Goal: Task Accomplishment & Management: Use online tool/utility

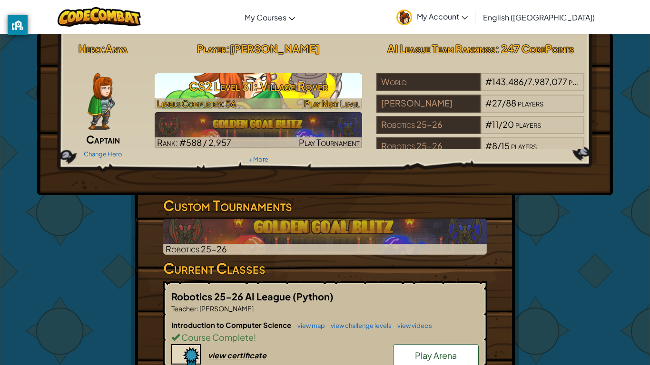
click at [226, 80] on h3 "CS2 Level 31: Village Rover" at bounding box center [259, 86] width 208 height 21
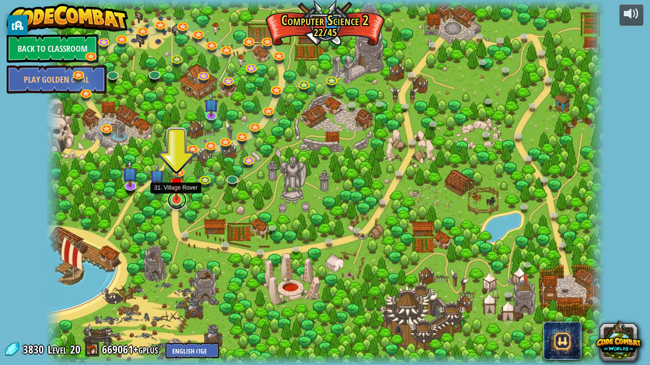
click at [175, 207] on div "8. Picnic Buster Protect the picnickers from patrolling ogres. Play 9. If-strav…" at bounding box center [325, 182] width 559 height 365
click at [176, 198] on img at bounding box center [176, 184] width 14 height 32
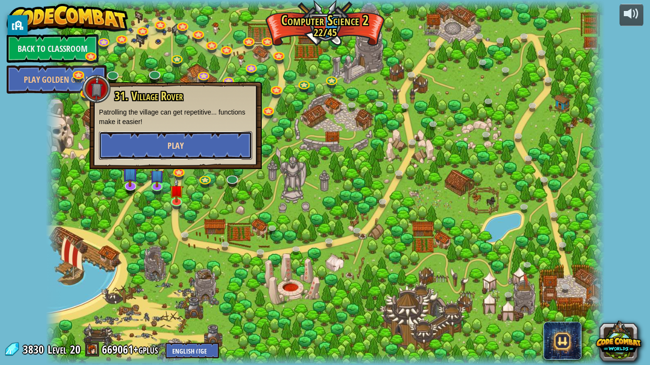
click at [182, 149] on span "Play" at bounding box center [176, 146] width 16 height 12
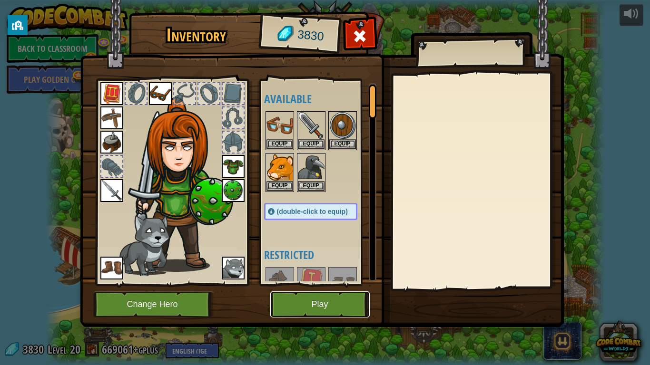
click at [318, 309] on button "Play" at bounding box center [319, 305] width 99 height 26
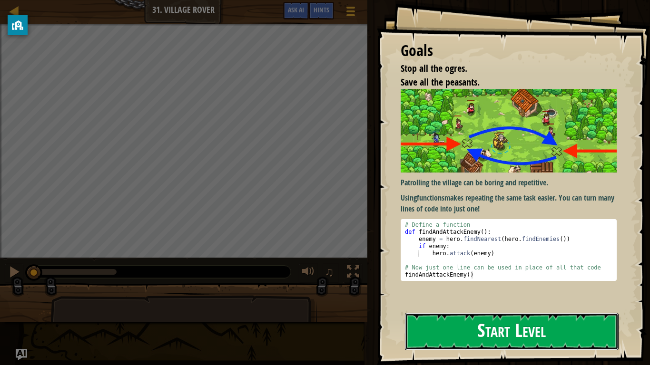
click at [467, 335] on button "Start Level" at bounding box center [512, 332] width 214 height 38
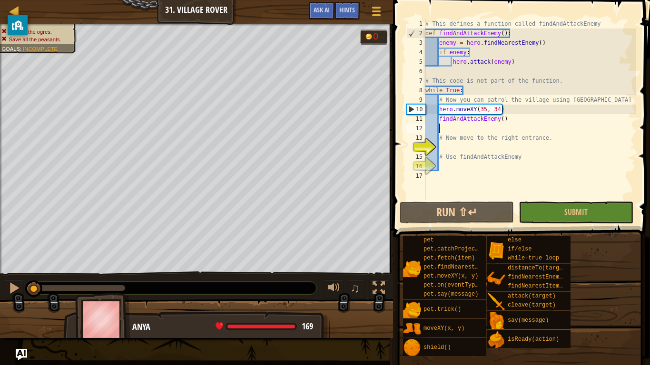
click at [482, 129] on div "# This defines a function called findAndAttackEnemy def findAndAttackEnemy ( ) …" at bounding box center [530, 119] width 212 height 200
click at [467, 153] on div "# This defines a function called findAndAttackEnemy def findAndAttackEnemy ( ) …" at bounding box center [530, 119] width 212 height 200
type textarea "# Use findAndAttackEnemy"
click at [466, 150] on div "# This defines a function called findAndAttackEnemy def findAndAttackEnemy ( ) …" at bounding box center [530, 119] width 212 height 200
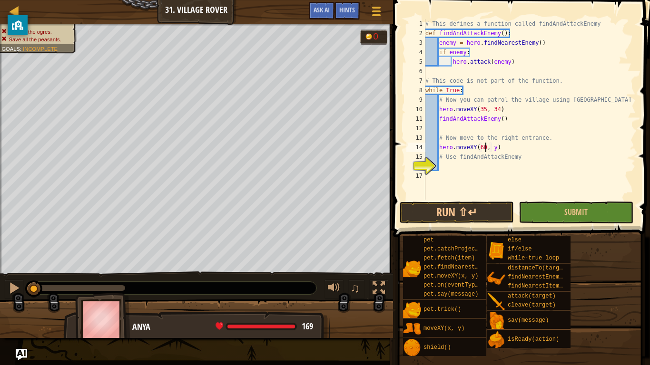
scroll to position [4, 9]
type textarea "hero.moveXY(60, 31)"
click at [457, 168] on div "# This defines a function called findAndAttackEnemy def findAndAttackEnemy ( ) …" at bounding box center [530, 119] width 212 height 200
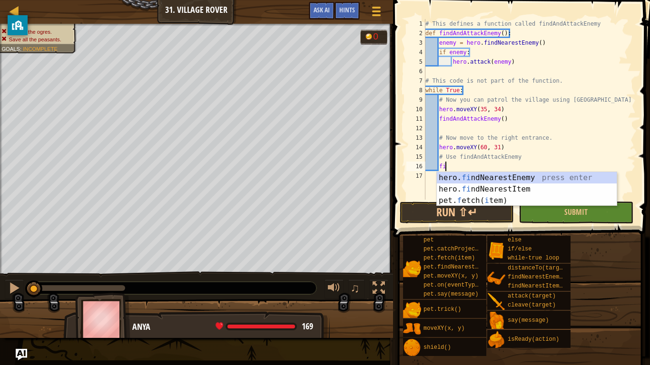
type textarea "f"
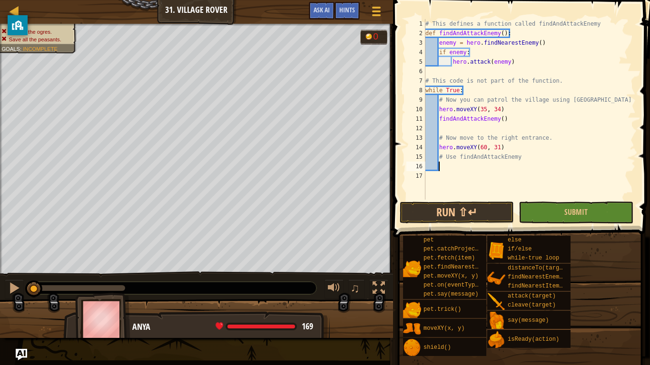
scroll to position [4, 1]
type textarea "F"
type textarea "findAndAttackEnemy()"
click at [463, 210] on button "Run ⇧↵" at bounding box center [457, 213] width 114 height 22
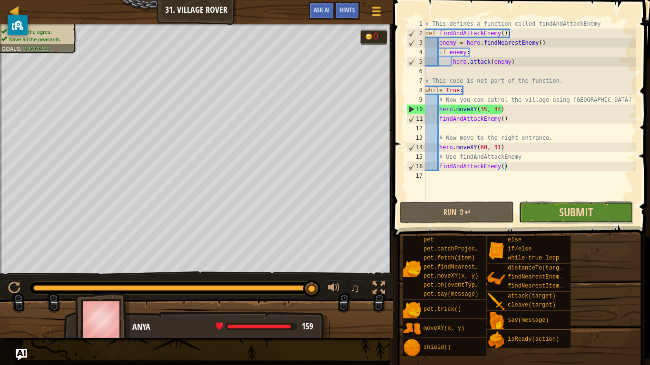
click at [585, 214] on span "Submit" at bounding box center [576, 212] width 34 height 15
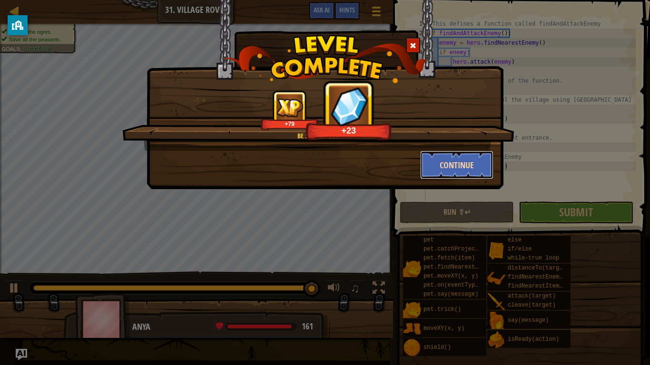
click at [439, 162] on button "Continue" at bounding box center [457, 165] width 74 height 29
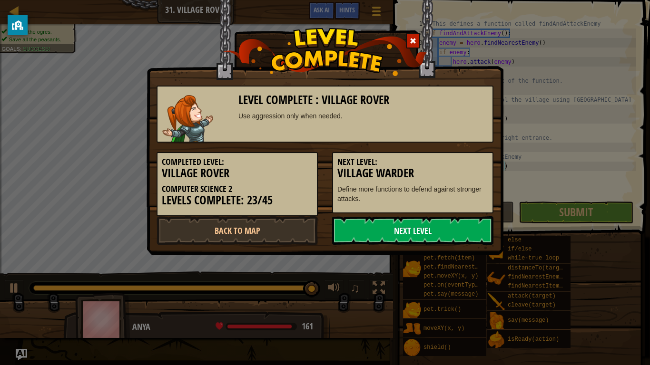
click at [434, 227] on link "Next Level" at bounding box center [412, 231] width 161 height 29
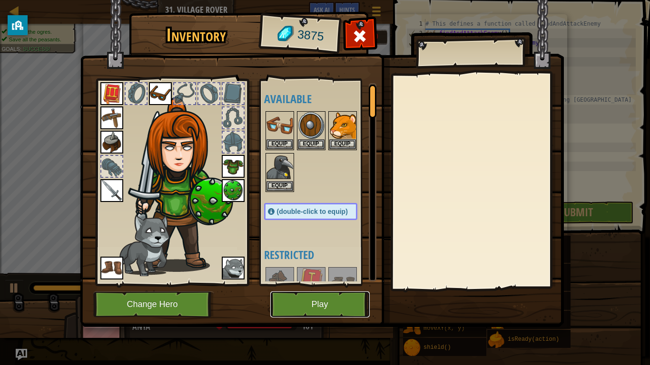
click at [363, 301] on button "Play" at bounding box center [319, 305] width 99 height 26
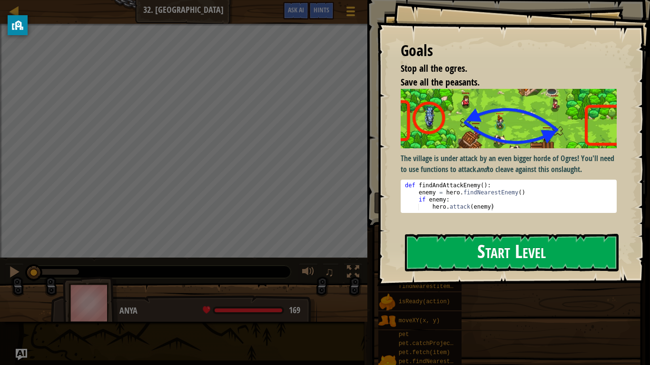
click at [483, 251] on button "Start Level" at bounding box center [512, 253] width 214 height 38
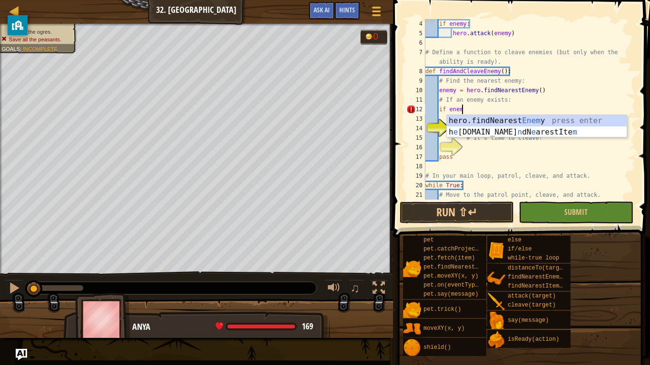
scroll to position [4, 5]
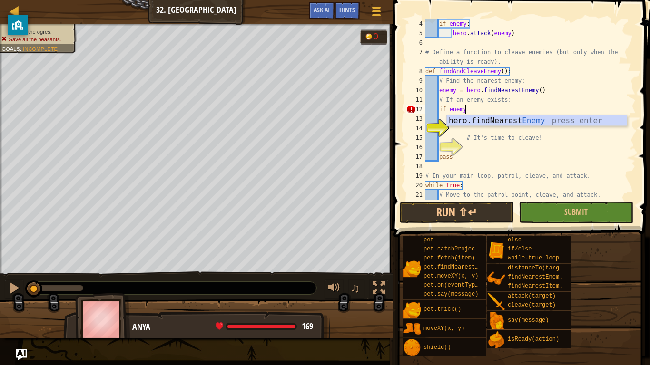
type textarea "if enemy:"
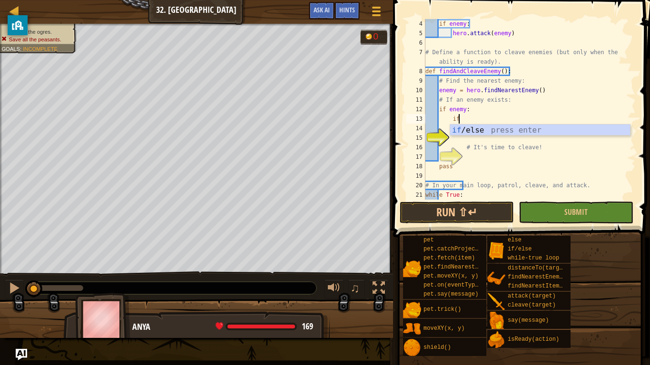
scroll to position [4, 4]
type textarea "i"
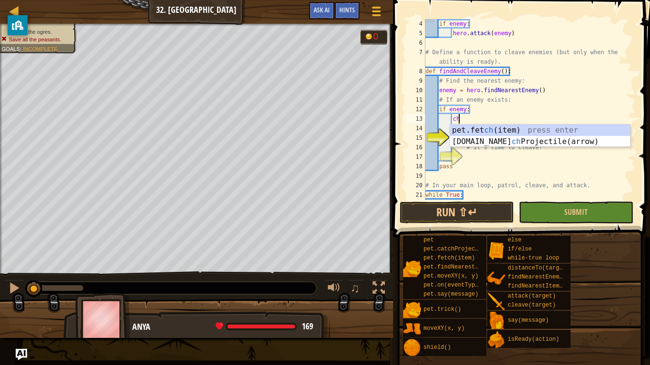
type textarea "c"
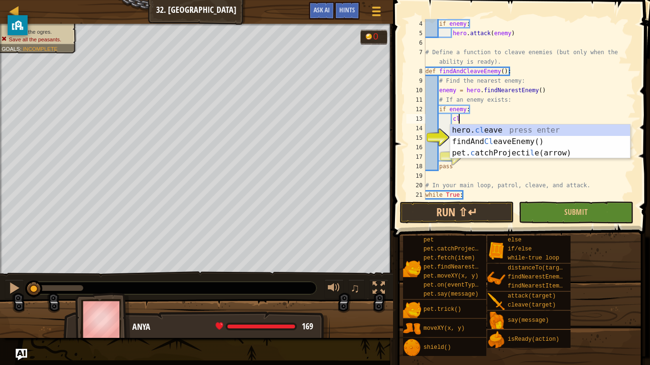
scroll to position [4, 5]
type textarea "c"
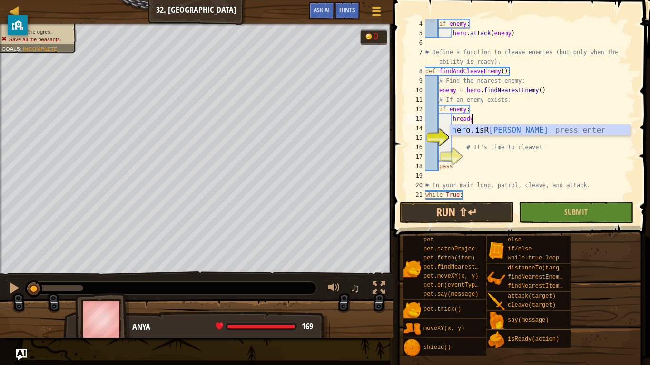
scroll to position [4, 6]
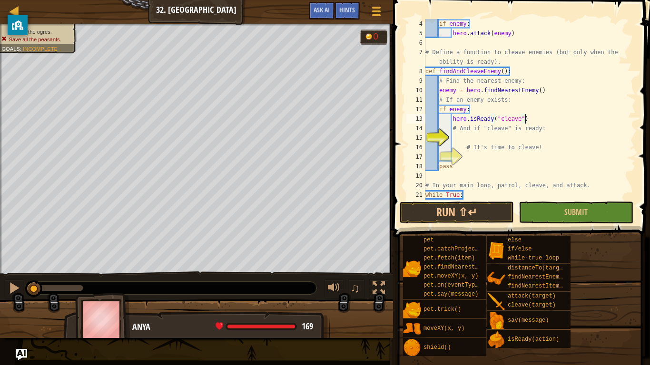
type textarea "# And if "cleave" is ready:"
type textarea "# It's time to cleave!"
type textarea "# And if "cleave" is ready:"
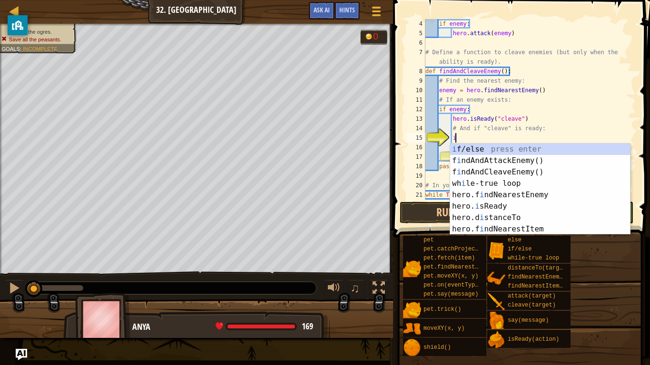
scroll to position [4, 4]
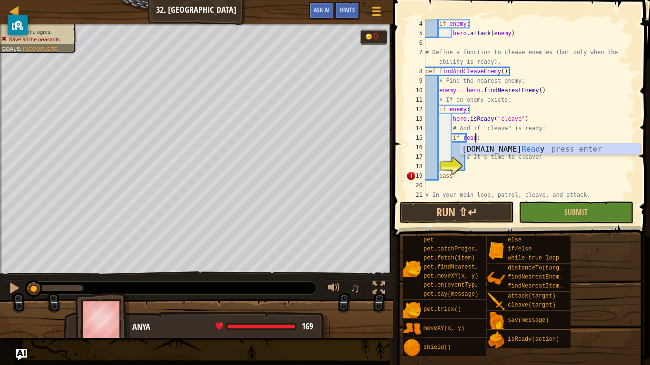
type textarea "if ready:"
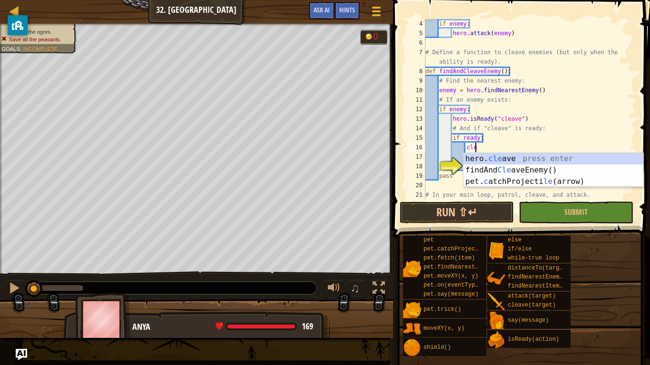
scroll to position [4, 7]
type textarea "hero.cleave(enemy)"
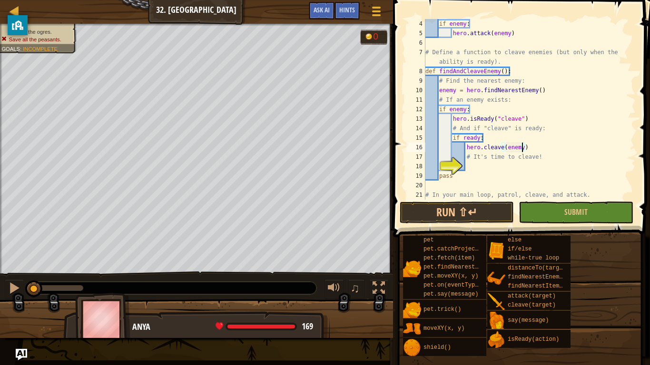
click at [487, 181] on div "if enemy : hero . attack ( enemy ) # Define a function to cleave enemies (but o…" at bounding box center [530, 119] width 212 height 200
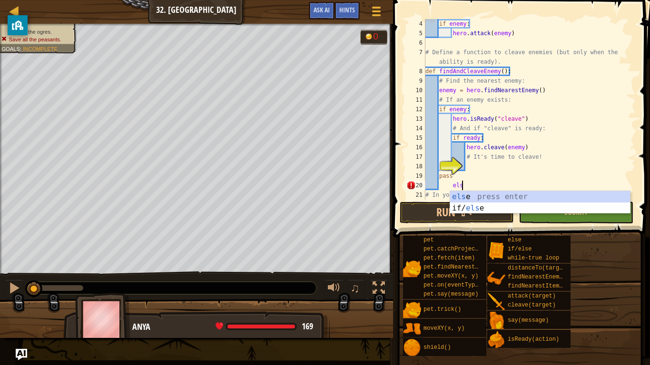
type textarea "else"
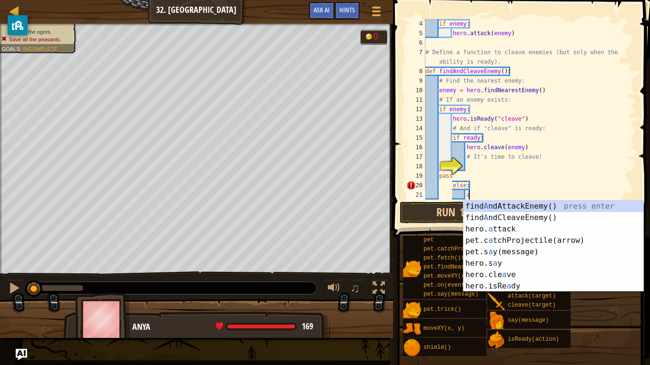
scroll to position [4, 6]
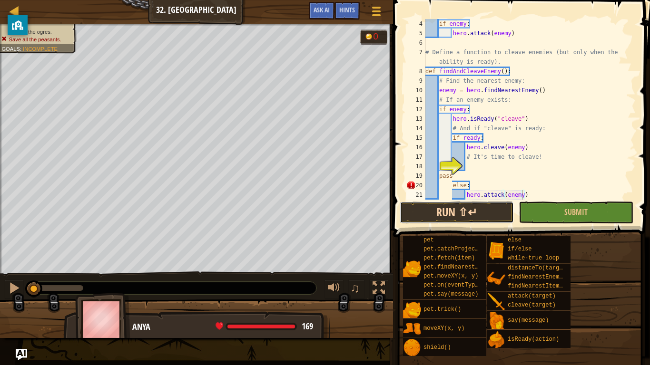
click at [473, 216] on button "Run ⇧↵" at bounding box center [457, 213] width 114 height 22
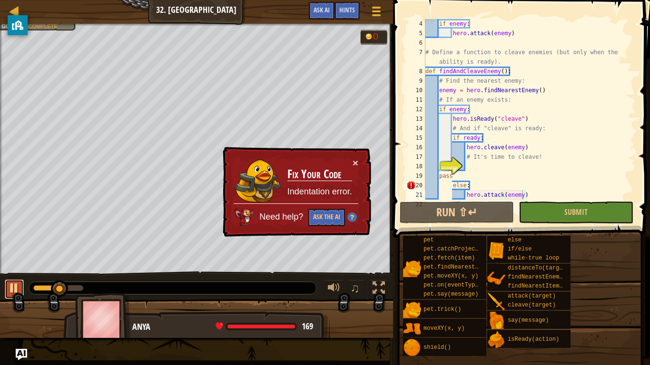
click at [10, 286] on div at bounding box center [14, 288] width 12 height 12
click at [447, 186] on div "if enemy : hero . attack ( enemy ) # Define a function to cleave enemies (but o…" at bounding box center [530, 119] width 212 height 200
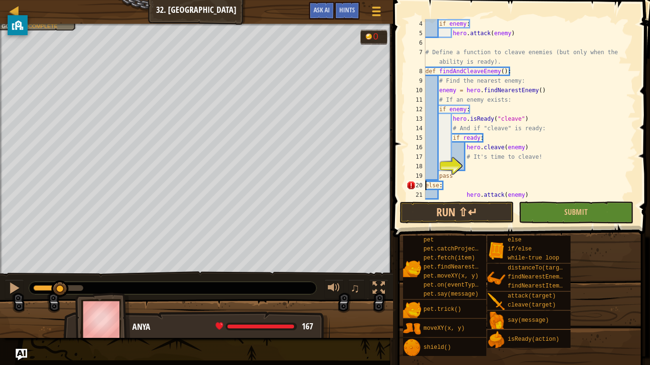
scroll to position [4, 2]
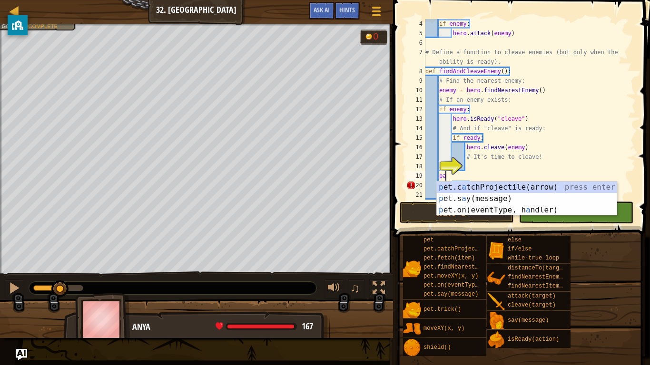
type textarea "p"
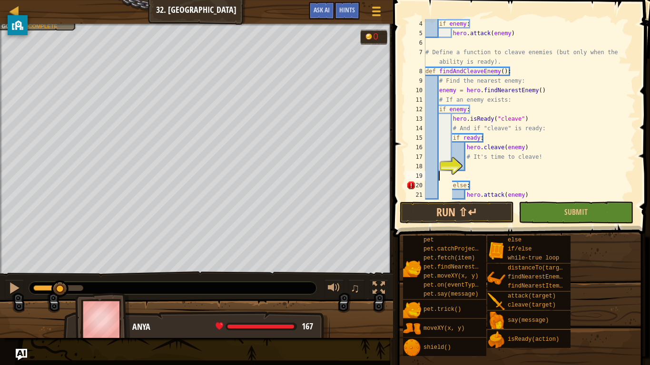
scroll to position [4, 0]
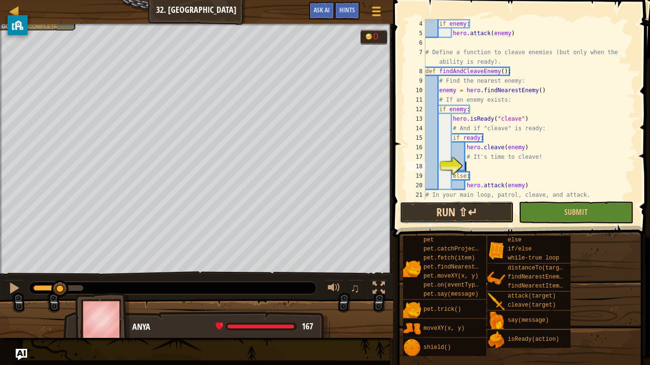
click at [437, 216] on button "Run ⇧↵" at bounding box center [457, 213] width 114 height 22
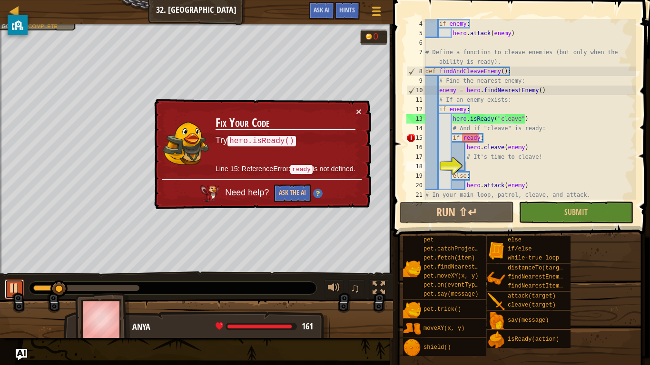
click at [16, 291] on div at bounding box center [14, 288] width 12 height 12
click at [453, 116] on div "if enemy : hero . attack ( enemy ) # Define a function to cleave enemies (but o…" at bounding box center [530, 119] width 212 height 200
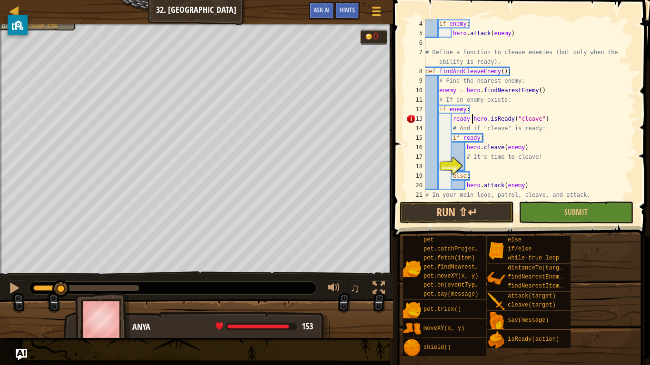
scroll to position [4, 7]
click at [458, 210] on button "Run ⇧↵" at bounding box center [457, 213] width 114 height 22
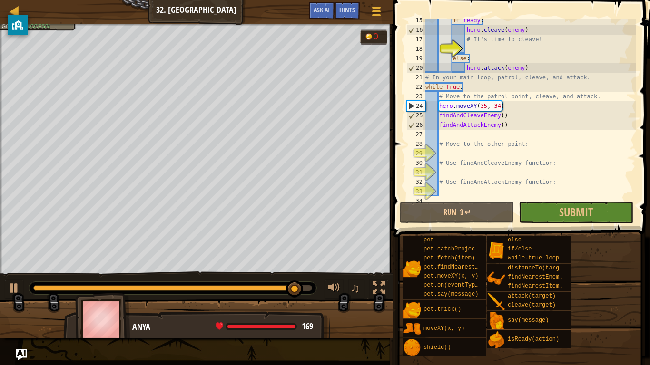
scroll to position [152, 0]
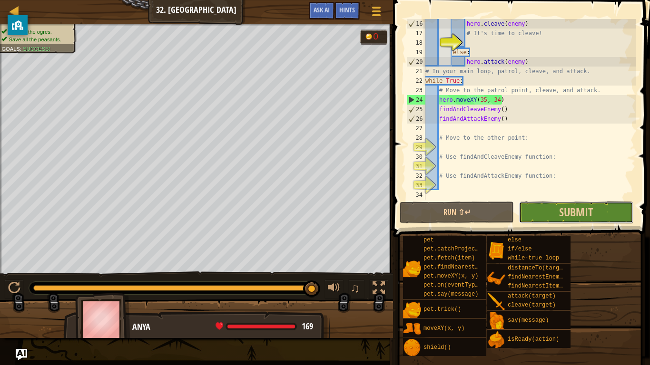
click at [553, 210] on button "Submit" at bounding box center [576, 213] width 114 height 22
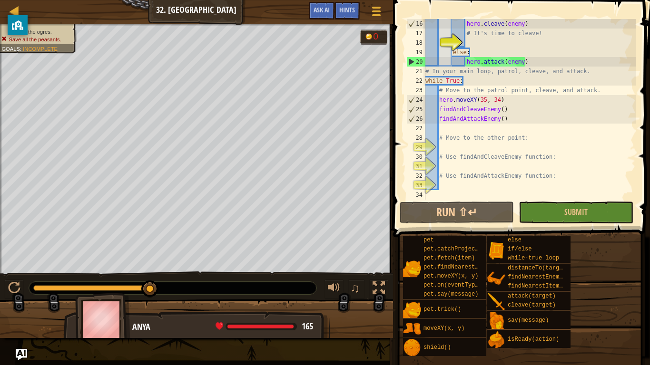
type textarea "# In your main loop, patrol, cleave, and attack."
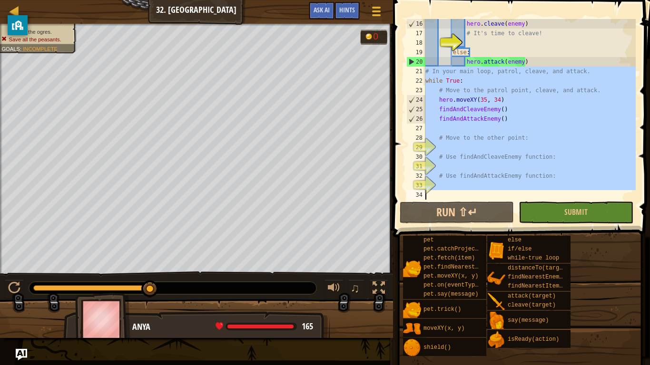
drag, startPoint x: 425, startPoint y: 70, endPoint x: 540, endPoint y: 196, distance: 170.1
click at [540, 196] on div "hero . cleave ( enemy ) # It's time to cleave! else : hero . attack ( enemy ) #…" at bounding box center [530, 119] width 212 height 200
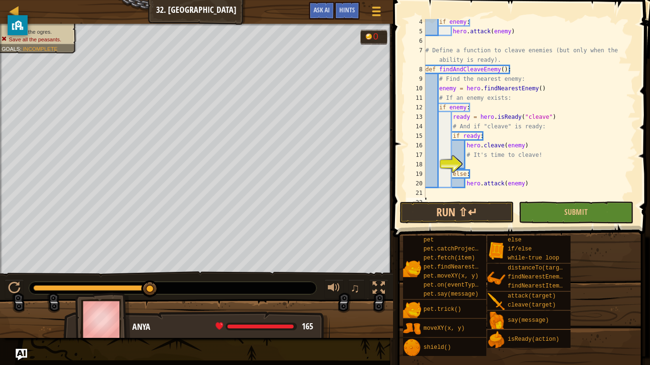
scroll to position [38, 0]
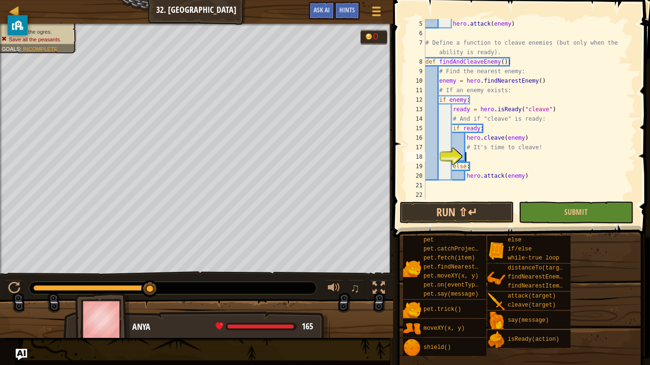
click at [508, 157] on div "hero . attack ( enemy ) # Define a function to cleave enemies (but only when th…" at bounding box center [530, 119] width 212 height 200
type textarea "# It's time to cleave!"
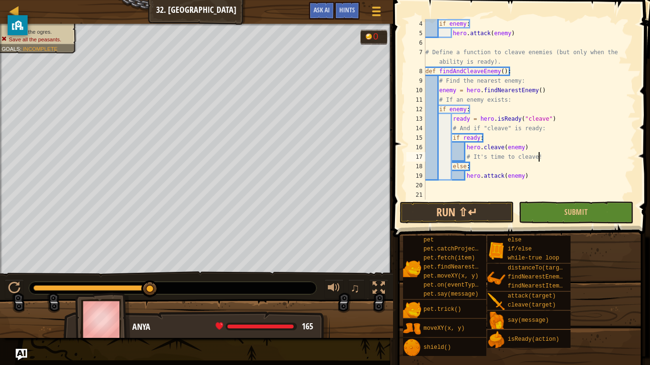
scroll to position [29, 0]
click at [475, 187] on div "if enemy : hero . attack ( enemy ) # Define a function to cleave enemies (but o…" at bounding box center [530, 119] width 212 height 200
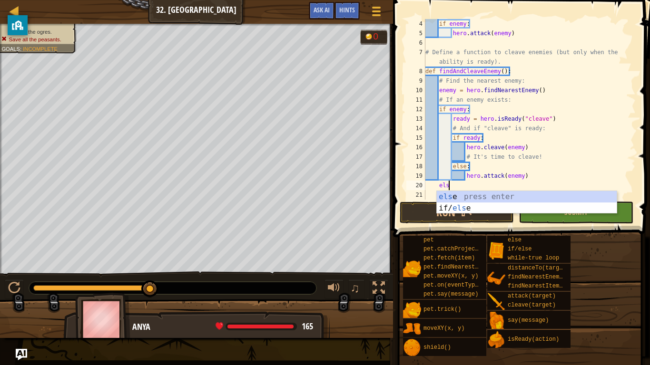
type textarea "else"
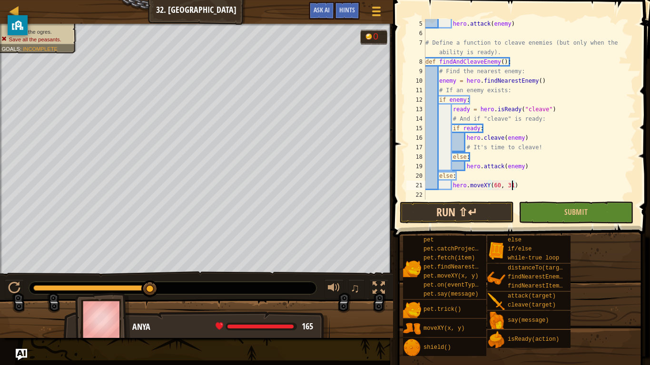
scroll to position [4, 12]
click at [488, 214] on button "Run ⇧↵" at bounding box center [457, 213] width 114 height 22
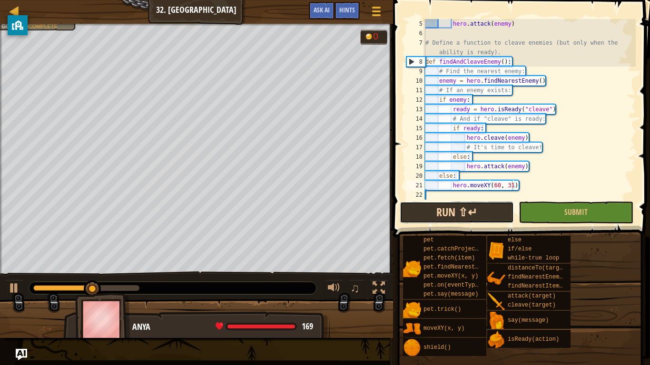
click at [488, 214] on button "Run ⇧↵" at bounding box center [457, 213] width 114 height 22
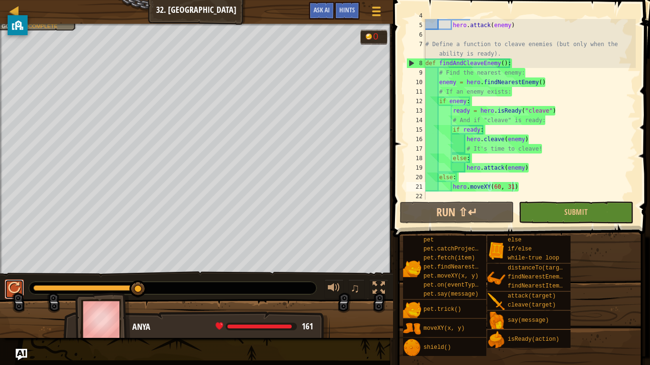
click at [12, 290] on div at bounding box center [14, 288] width 12 height 12
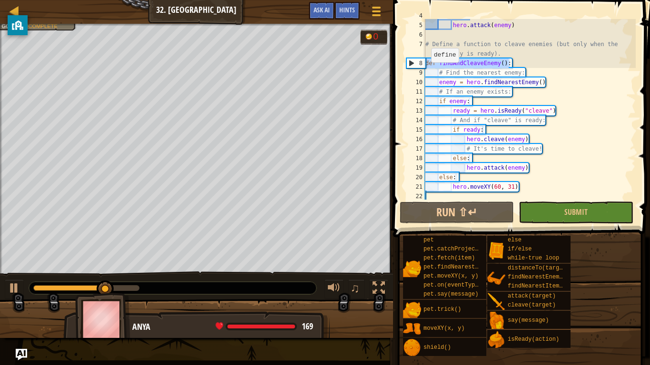
drag, startPoint x: 514, startPoint y: 61, endPoint x: 426, endPoint y: 64, distance: 88.1
click at [426, 64] on div "if enemy : hero . attack ( enemy ) # Define a function to cleave enemies (but o…" at bounding box center [530, 111] width 212 height 200
type textarea "def findAndCleaveEnemy():"
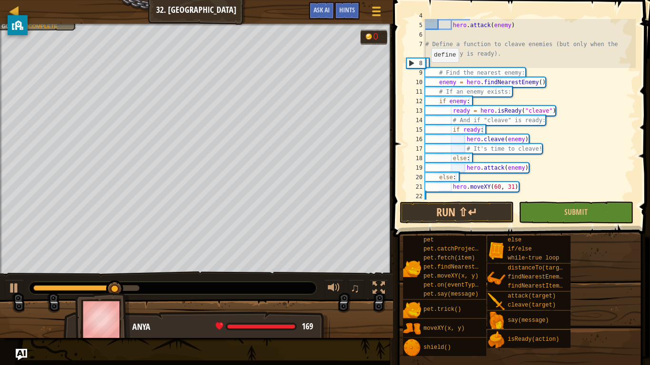
scroll to position [4, 0]
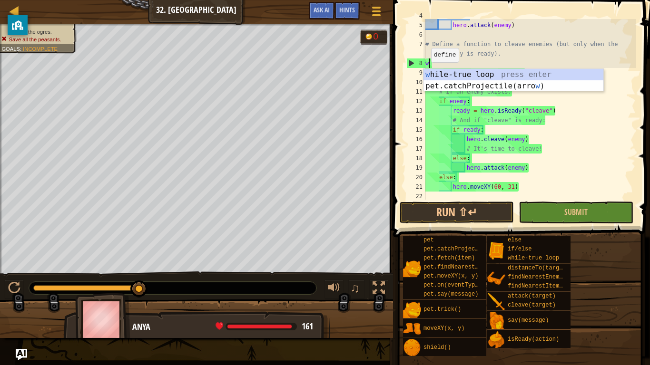
type textarea "wh"
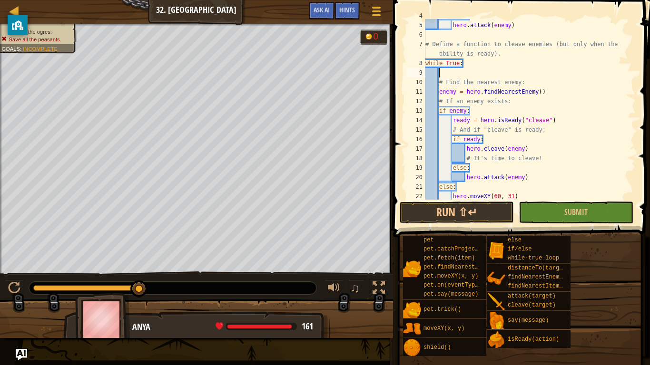
scroll to position [47, 0]
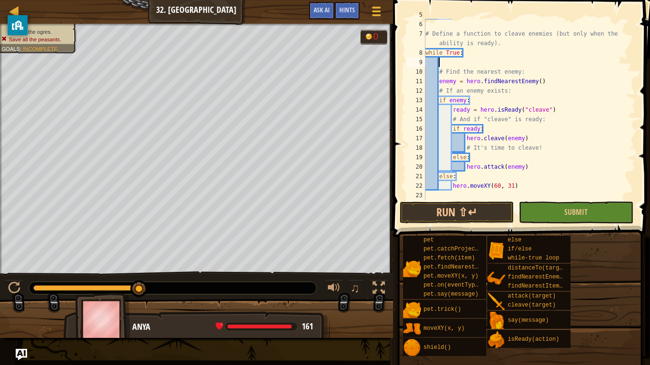
click at [453, 160] on div "hero . attack ( enemy ) # Define a function to cleave enemies (but only when th…" at bounding box center [530, 110] width 212 height 200
click at [438, 212] on button "Run ⇧↵" at bounding box center [457, 213] width 114 height 22
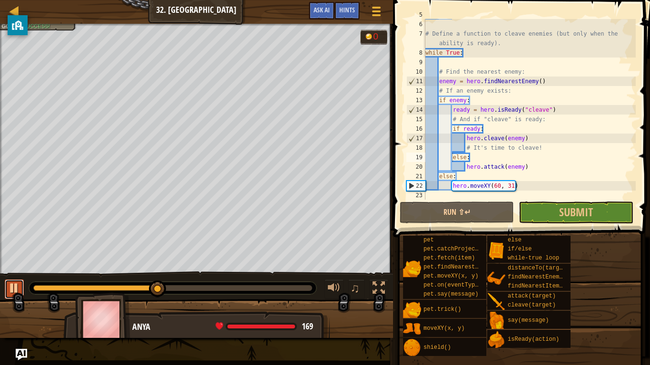
click at [14, 291] on div at bounding box center [14, 288] width 12 height 12
click at [552, 186] on div "hero . attack ( enemy ) # Define a function to cleave enemies (but only when th…" at bounding box center [530, 110] width 212 height 200
type textarea "hero.moveXY(60, 31)"
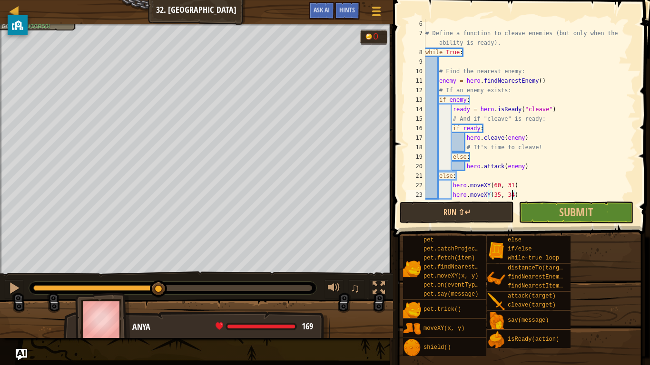
scroll to position [57, 0]
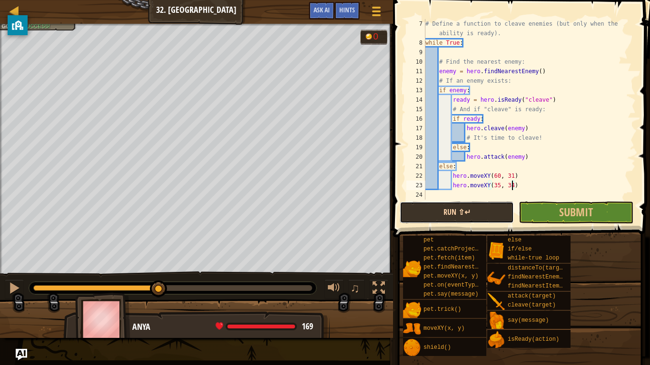
click at [477, 213] on button "Run ⇧↵" at bounding box center [457, 213] width 114 height 22
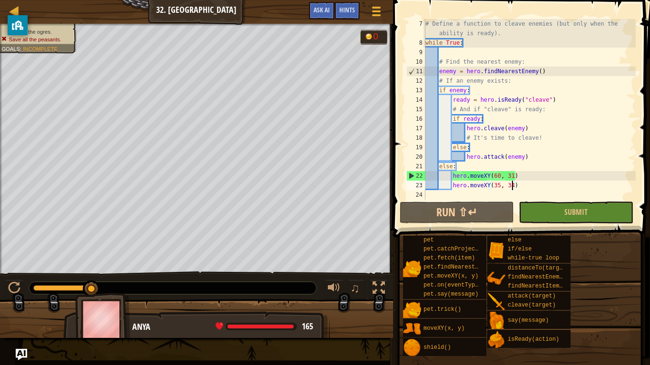
click at [522, 177] on div "# Define a function to cleave enemies (but only when the ability is ready). whi…" at bounding box center [530, 123] width 212 height 209
type textarea "hero.moveXY(60, 31)"
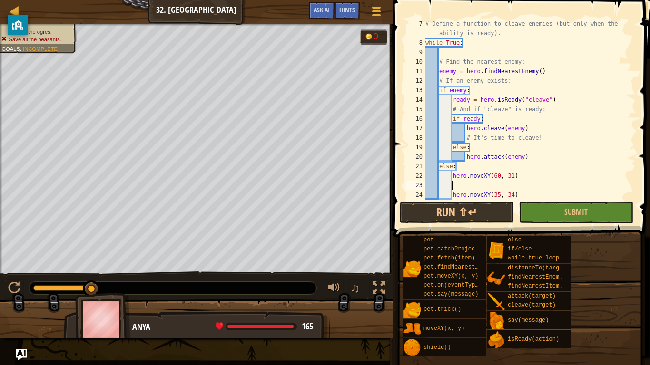
type textarea "f"
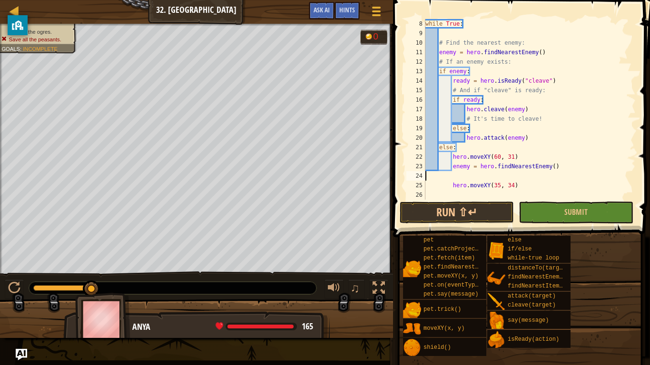
scroll to position [67, 0]
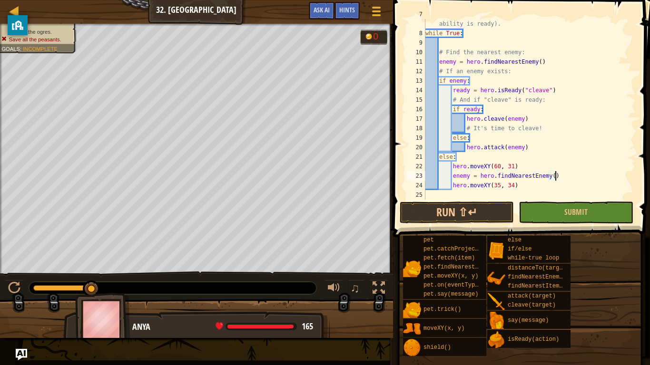
type textarea "hero.moveXY(35, 34)"
type textarea "f"
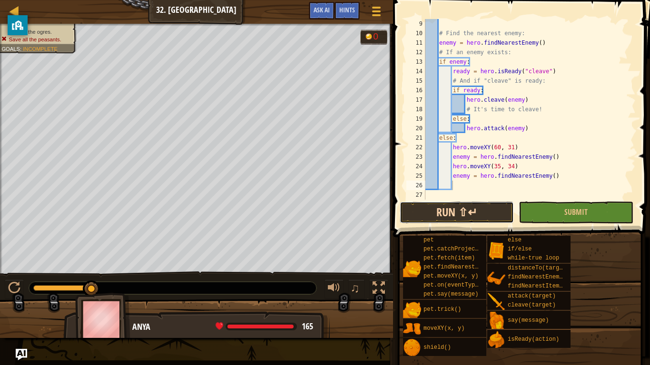
click at [469, 210] on button "Run ⇧↵" at bounding box center [457, 213] width 114 height 22
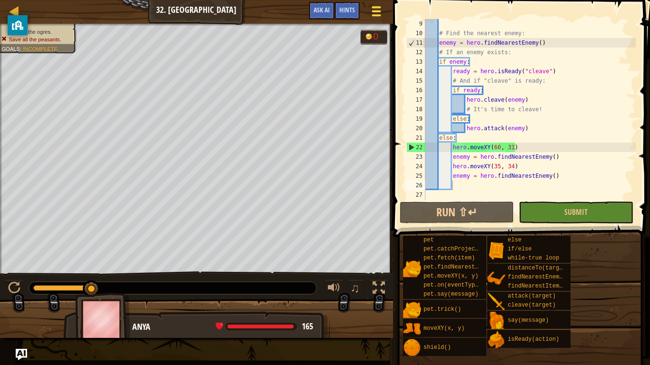
click at [380, 10] on div at bounding box center [376, 11] width 13 height 14
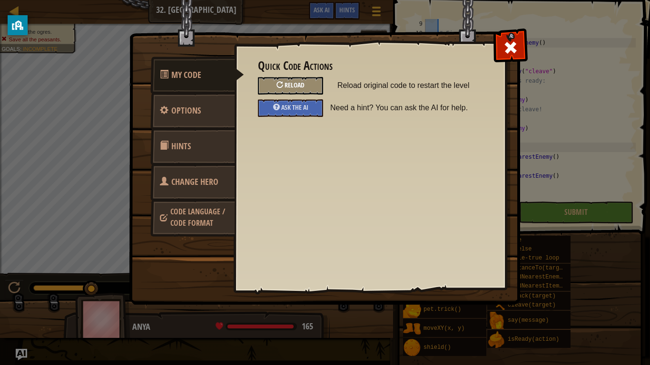
click at [310, 84] on div "Reload" at bounding box center [290, 86] width 65 height 18
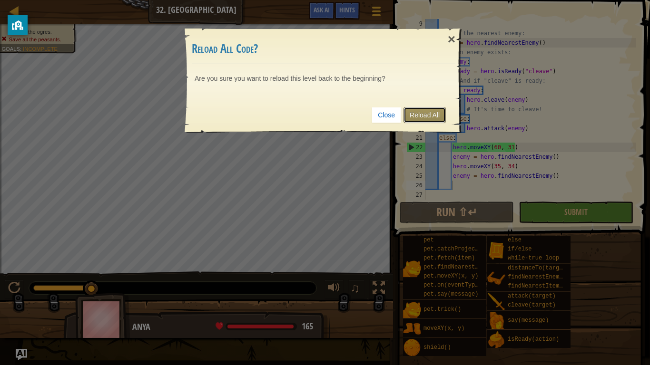
click at [433, 120] on link "Reload All" at bounding box center [425, 115] width 42 height 16
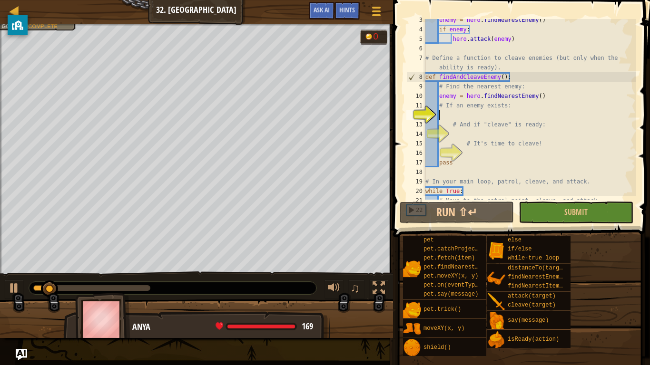
scroll to position [40, 0]
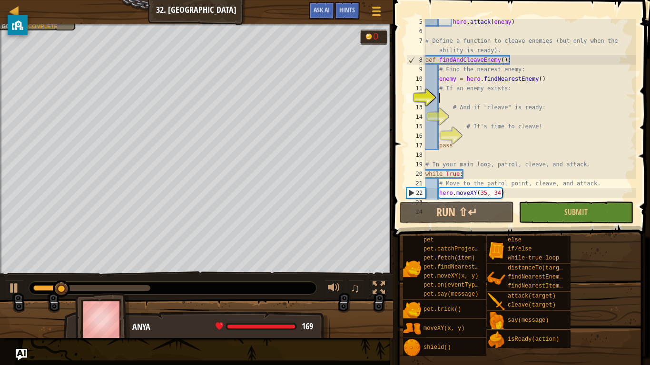
click at [481, 98] on div "hero . attack ( enemy ) # Define a function to cleave enemies (but only when th…" at bounding box center [530, 117] width 212 height 200
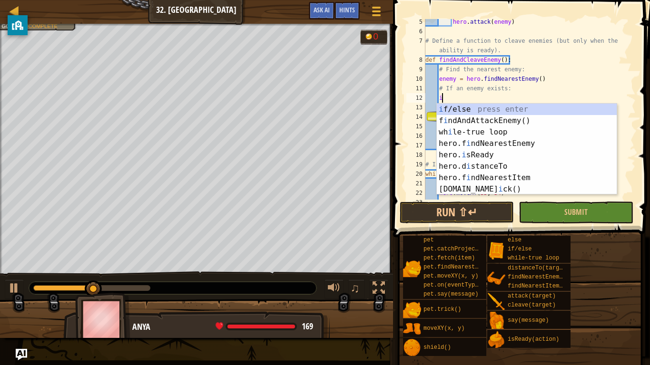
type textarea "if enemy:"
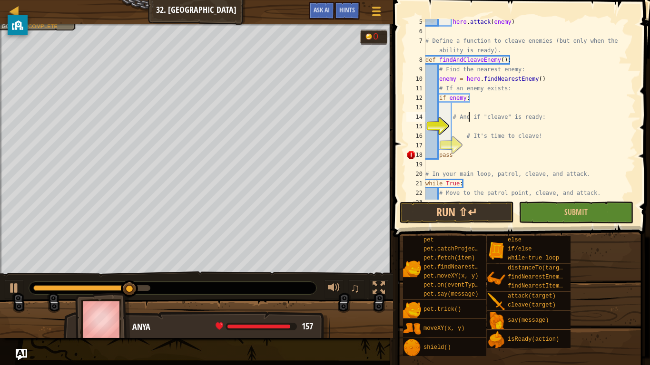
type textarea "# And if "cleave" is ready:"
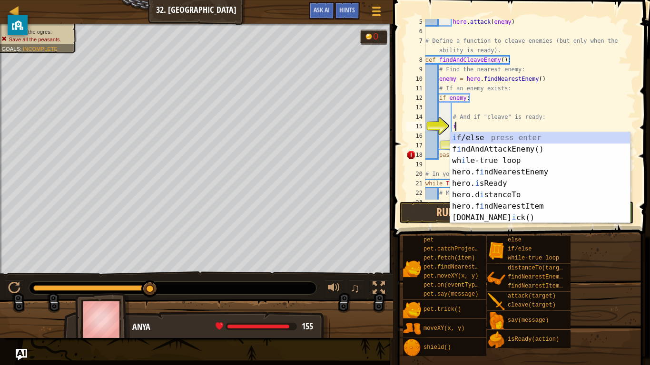
scroll to position [4, 4]
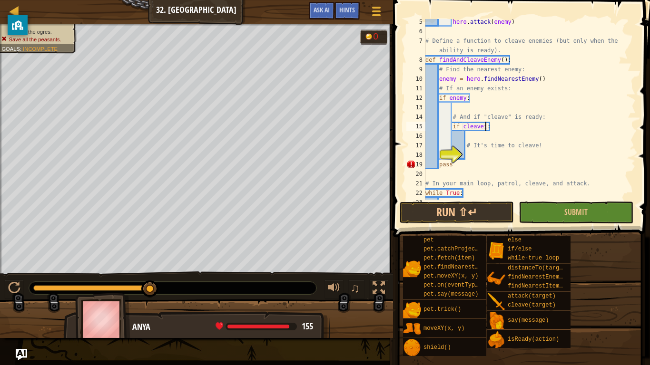
type textarea "if cleave:"
type textarea "# It's time to cleave!"
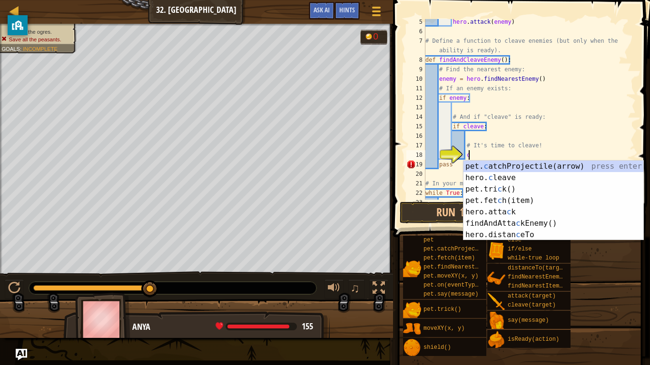
scroll to position [4, 6]
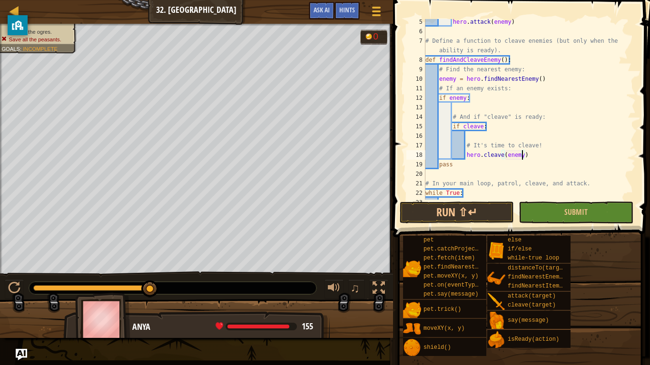
type textarea "# It's time to cleave!"
type textarea "hero.cleave(enemy)"
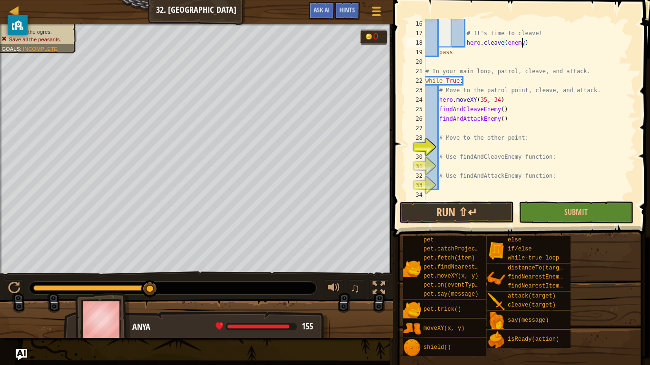
scroll to position [152, 0]
click at [469, 147] on div "# It's time to cleave! hero . cleave ( enemy ) pass # In your main loop, patrol…" at bounding box center [530, 119] width 212 height 200
type textarea "hero.moveXY(60, 31)"
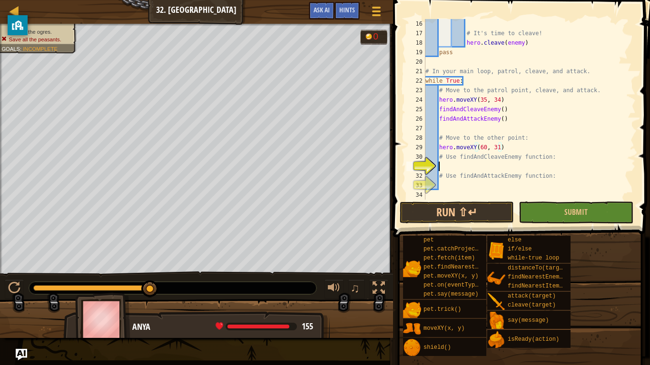
click at [505, 165] on div "# It's time to cleave! hero . cleave ( enemy ) pass # In your main loop, patrol…" at bounding box center [530, 119] width 212 height 200
type textarea "# Use findAndAttackEnemy function:"
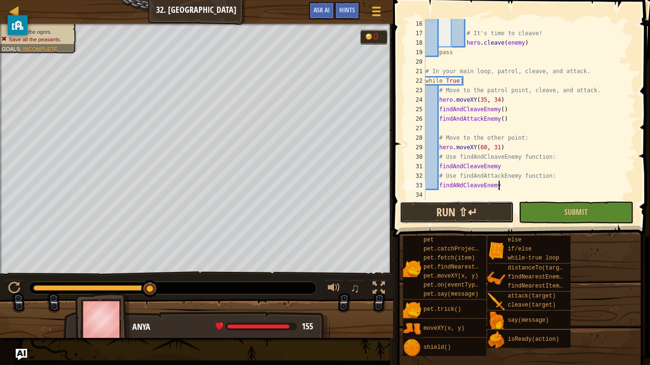
click at [477, 211] on button "Run ⇧↵" at bounding box center [457, 213] width 114 height 22
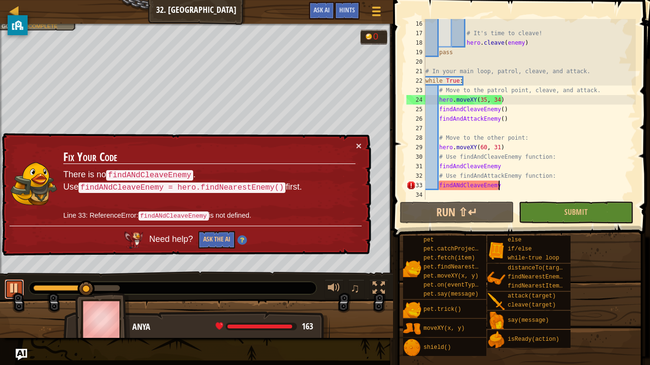
click at [16, 291] on div at bounding box center [14, 288] width 12 height 12
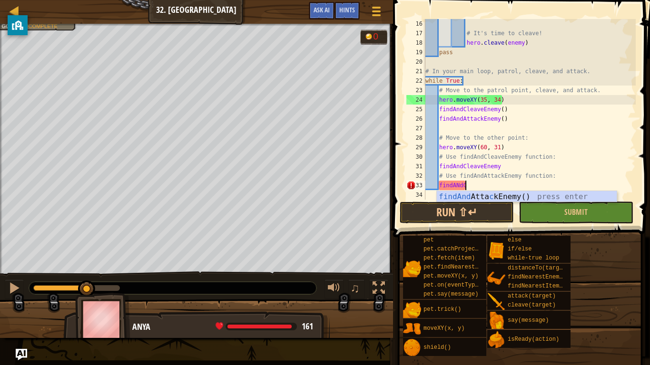
type textarea "findANd"
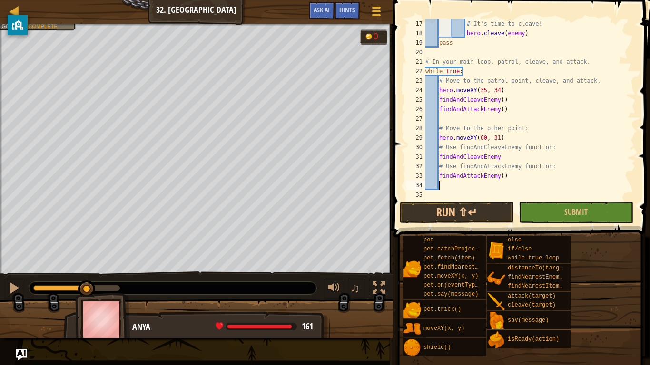
scroll to position [162, 0]
click at [453, 218] on button "Run ⇧↵" at bounding box center [457, 213] width 114 height 22
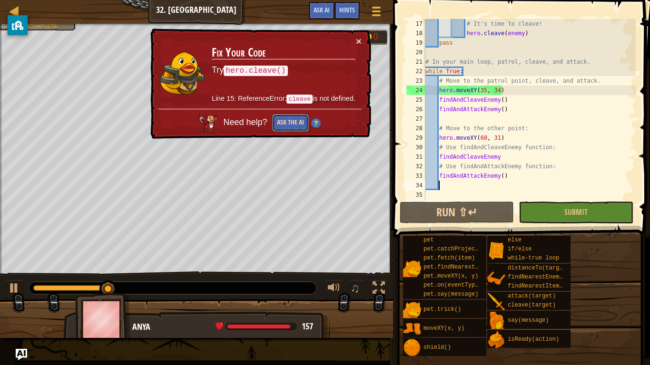
click at [294, 122] on button "Ask the AI" at bounding box center [290, 123] width 37 height 18
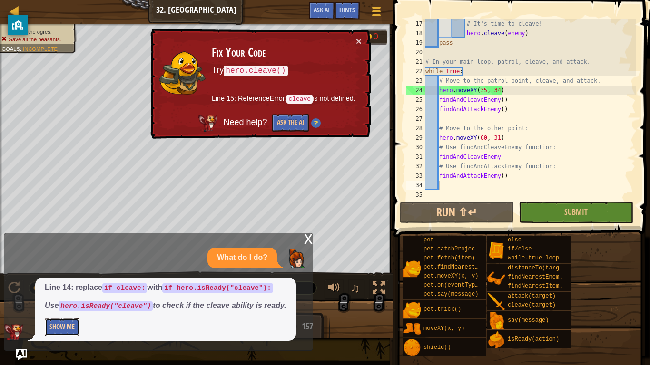
click at [61, 327] on button "Show Me" at bounding box center [62, 328] width 35 height 18
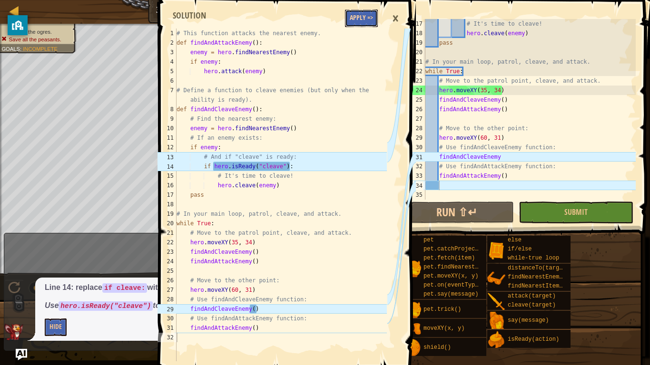
click at [355, 19] on button "Apply =>" at bounding box center [361, 19] width 33 height 18
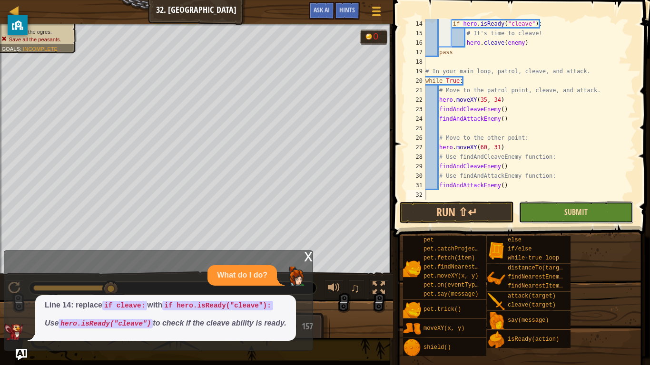
click at [584, 215] on span "Submit" at bounding box center [575, 212] width 23 height 10
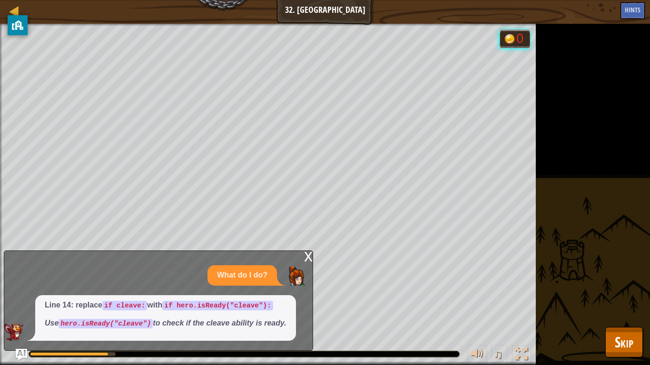
click at [305, 259] on div "x" at bounding box center [308, 256] width 9 height 10
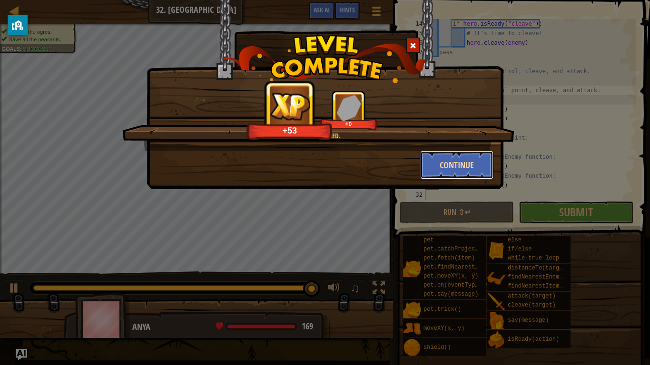
click at [443, 163] on button "Continue" at bounding box center [457, 165] width 74 height 29
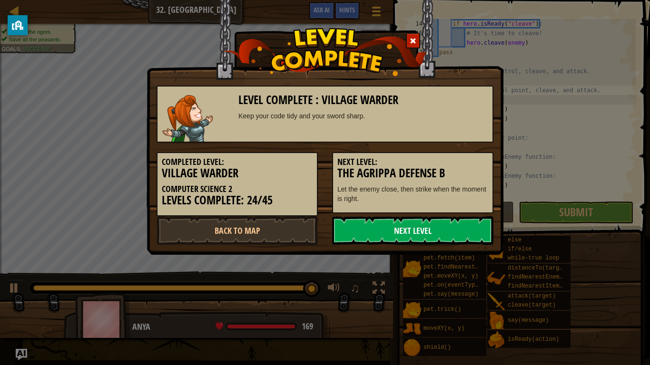
click at [375, 232] on link "Next Level" at bounding box center [412, 231] width 161 height 29
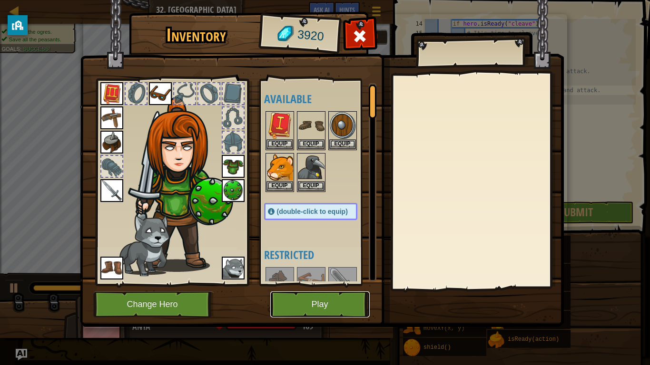
click at [286, 305] on button "Play" at bounding box center [319, 305] width 99 height 26
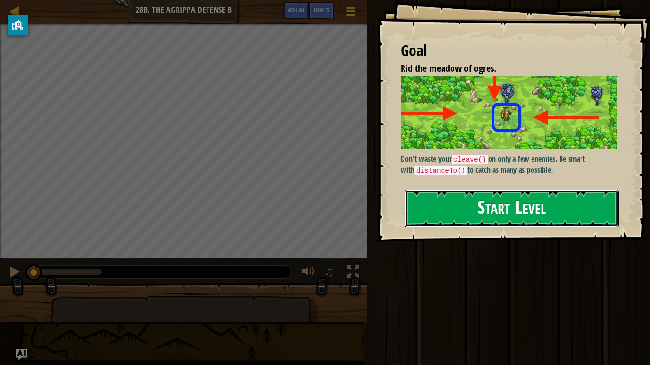
click at [450, 201] on button "Start Level" at bounding box center [512, 209] width 214 height 38
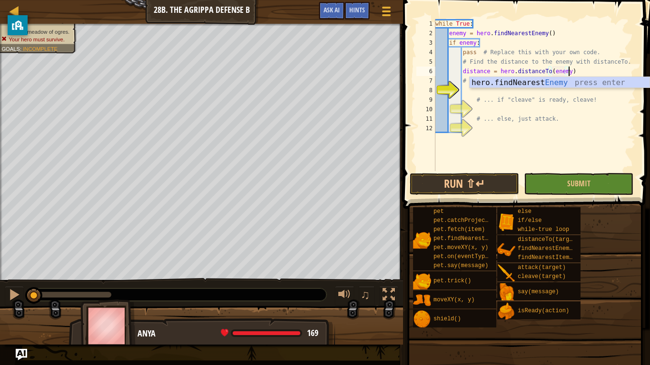
scroll to position [4, 19]
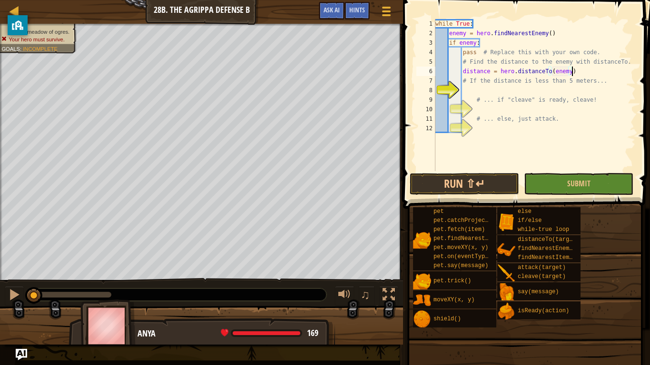
type textarea "# If the distance is less than 5 meters..."
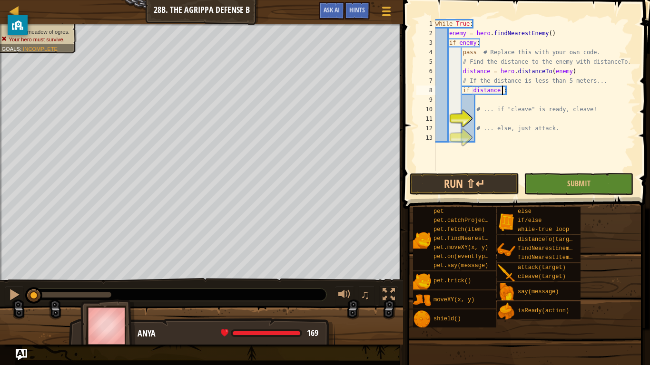
scroll to position [4, 10]
type textarea "if distance < 5:"
click at [518, 101] on div "while True : enemy = hero . findNearestEnemy ( ) if enemy : pass # Replace this…" at bounding box center [535, 104] width 202 height 171
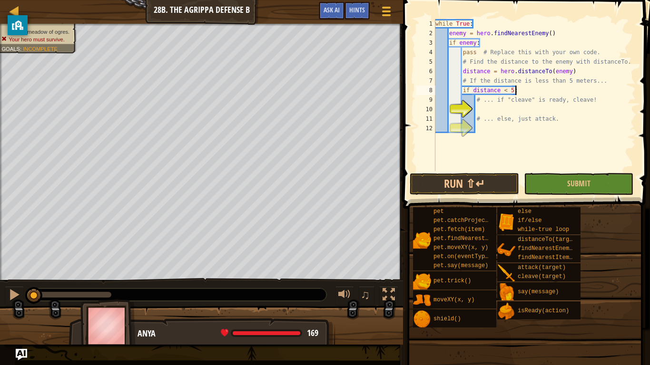
type textarea "# ... if "cleave" is ready, cleave!"
type textarea "if distance < 5:"
type textarea "c"
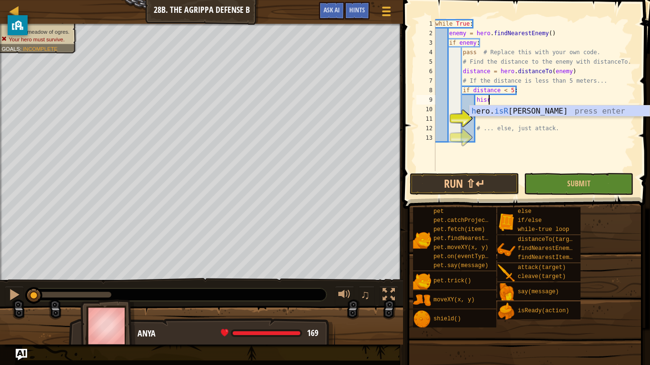
scroll to position [4, 8]
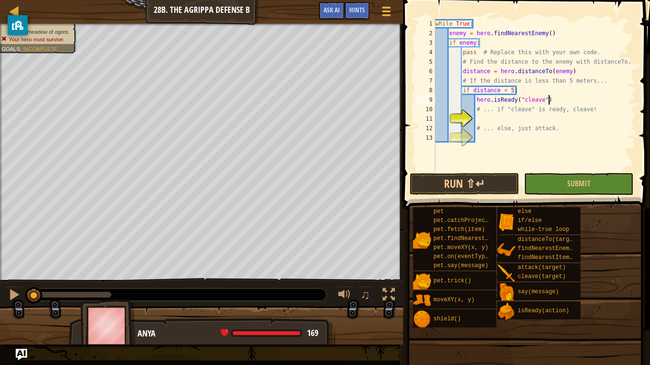
type textarea "# ... if "cleave" is ready, cleave!"
type textarea "# ... else, just attack."
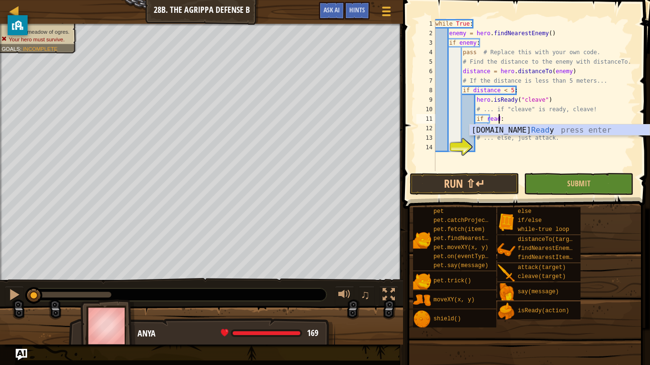
scroll to position [4, 10]
click at [475, 99] on div "while True : enemy = hero . findNearestEnemy ( ) if enemy : pass # Replace this…" at bounding box center [535, 104] width 202 height 171
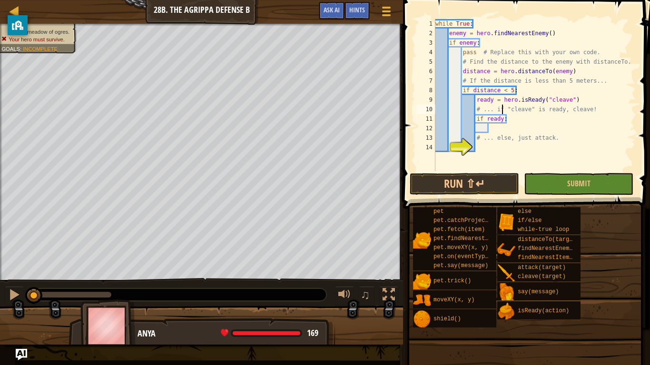
type textarea "if ready:"
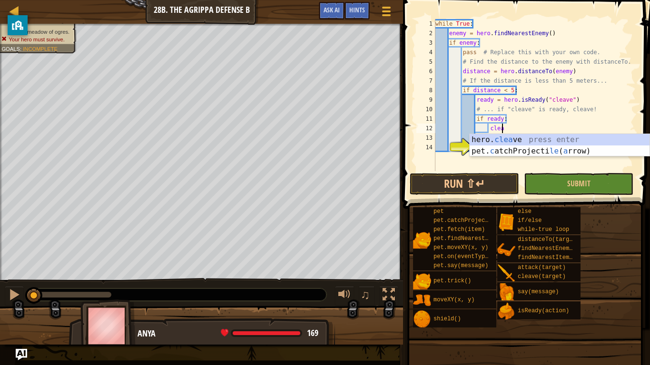
scroll to position [4, 9]
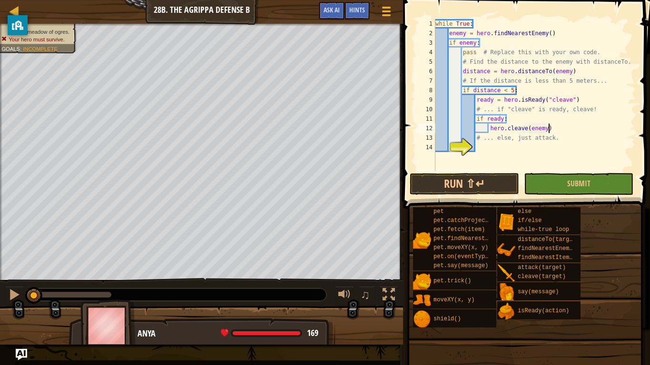
type textarea "# ... else, just attack."
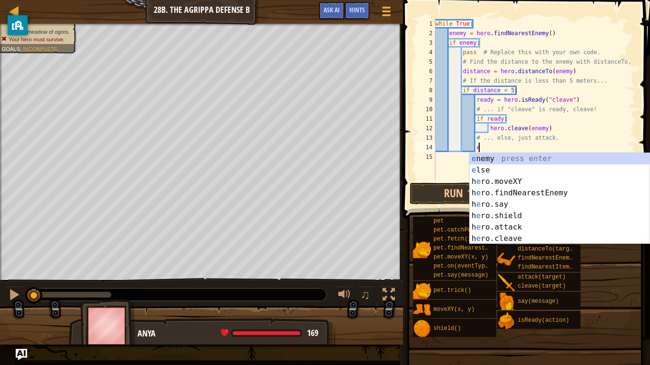
type textarea "el"
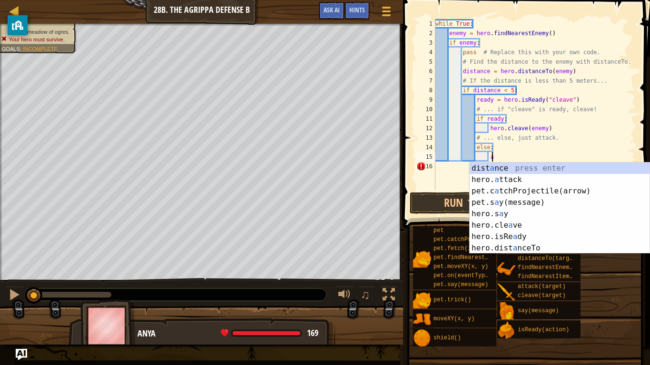
scroll to position [4, 8]
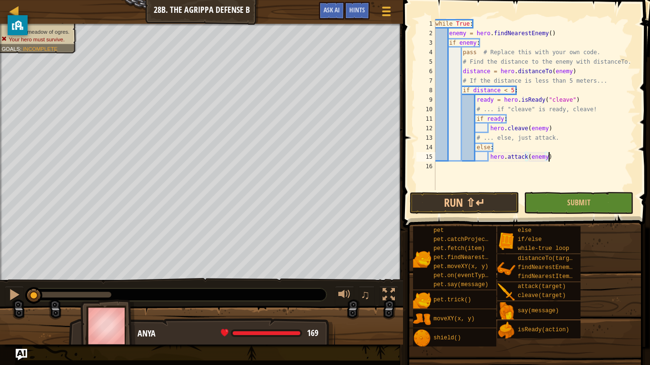
click at [577, 158] on div "while True : enemy = hero . findNearestEnemy ( ) if enemy : pass # Replace this…" at bounding box center [535, 114] width 202 height 190
type textarea "hero.attack(enemy)"
click at [482, 207] on button "Run ⇧↵" at bounding box center [464, 203] width 109 height 22
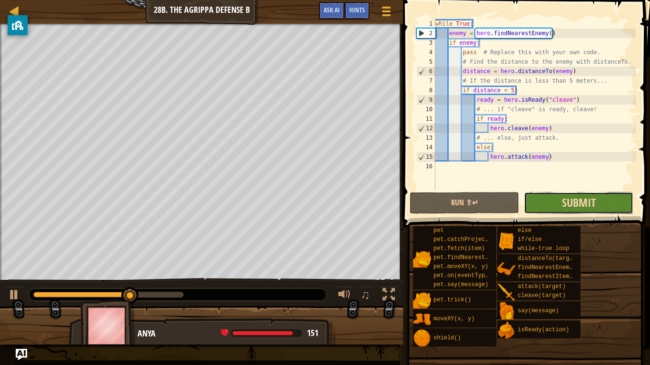
click at [571, 198] on span "Submit" at bounding box center [579, 202] width 34 height 15
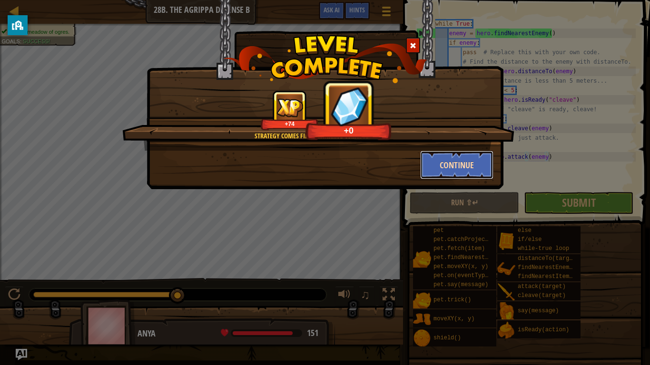
click at [456, 157] on button "Continue" at bounding box center [457, 165] width 74 height 29
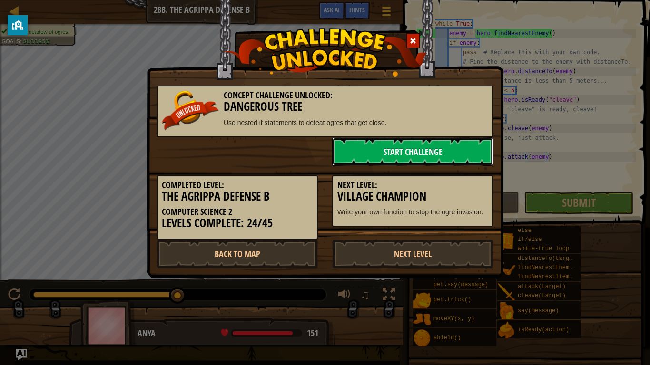
click at [448, 148] on link "Start Challenge" at bounding box center [412, 152] width 161 height 29
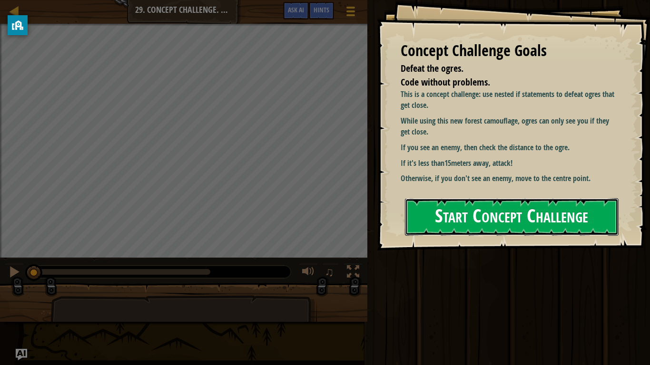
click at [452, 205] on button "Start Concept Challenge" at bounding box center [512, 217] width 214 height 38
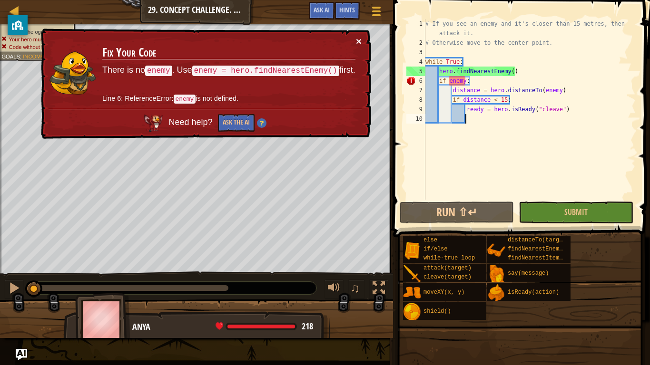
click at [360, 41] on button "×" at bounding box center [359, 41] width 6 height 10
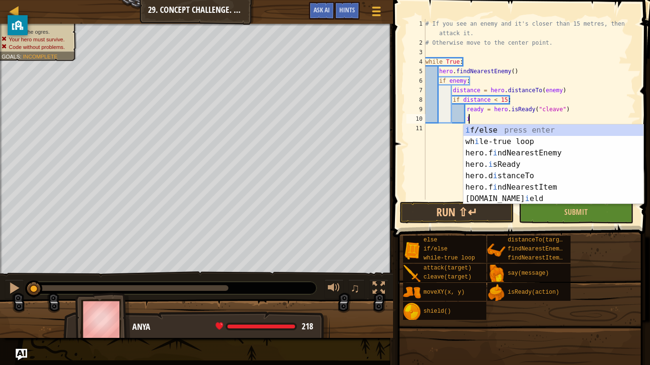
scroll to position [4, 6]
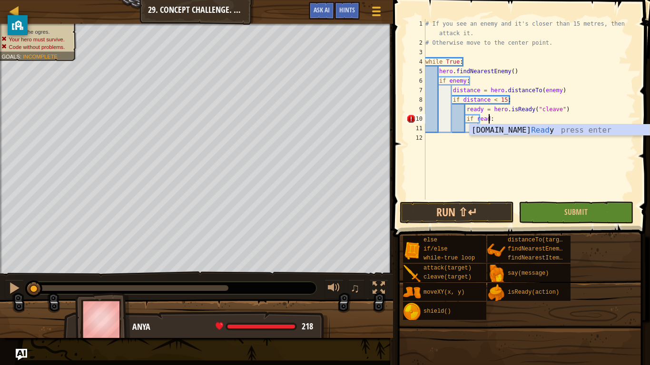
type textarea "if ready:"
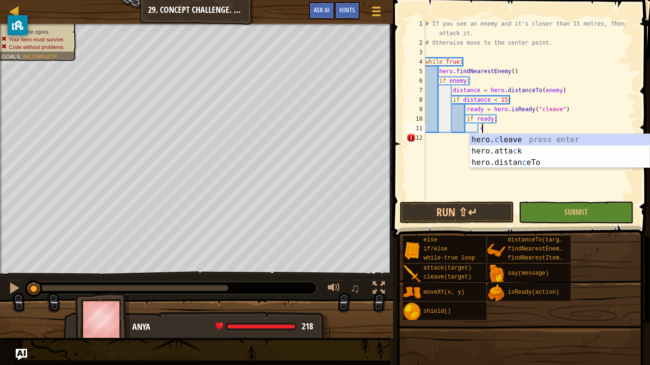
scroll to position [4, 8]
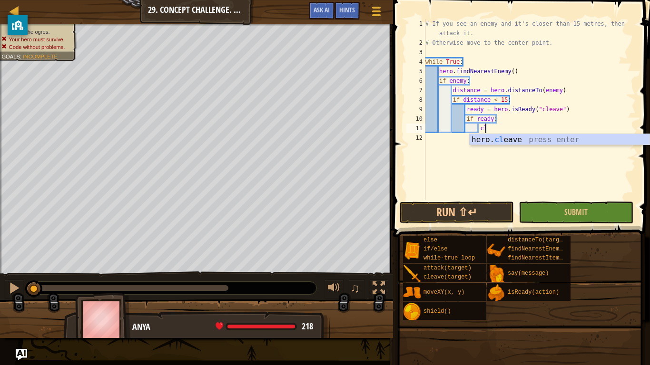
type textarea "hero.cleave(enemy)"
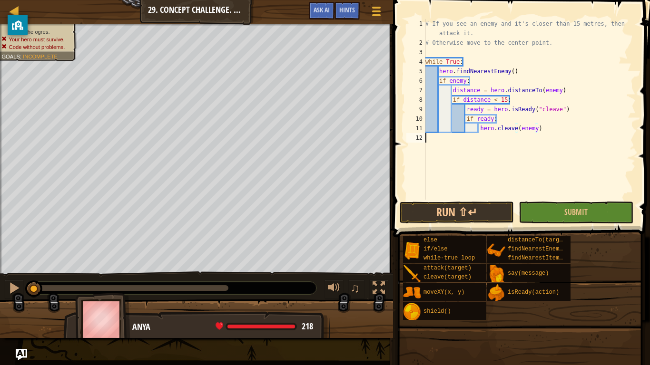
scroll to position [4, 0]
type textarea "el"
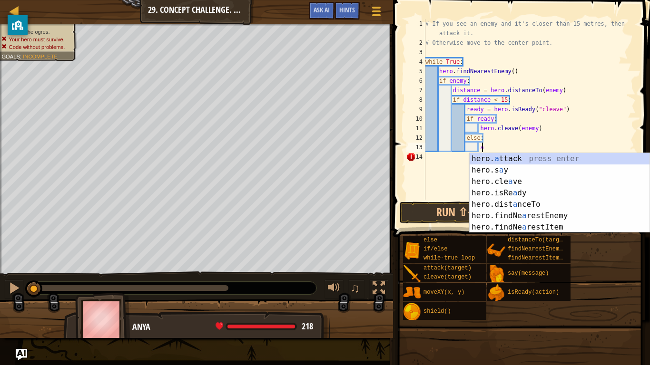
scroll to position [4, 8]
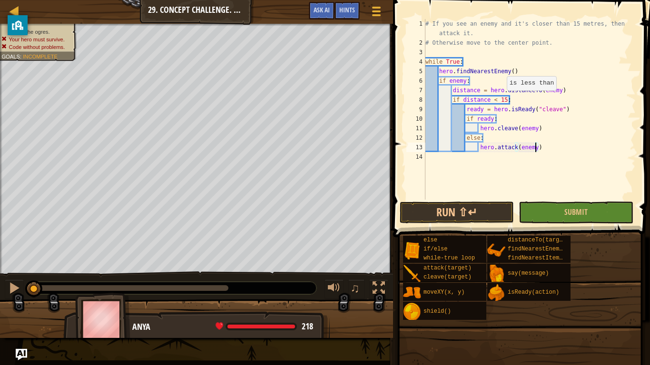
click at [502, 100] on div "# If you see an enemy and it's closer than 15 metres, then attack it. # Otherwi…" at bounding box center [530, 123] width 212 height 209
click at [546, 147] on div "# If you see an enemy and it's closer than 15 metres, then attack it. # Otherwi…" at bounding box center [530, 123] width 212 height 209
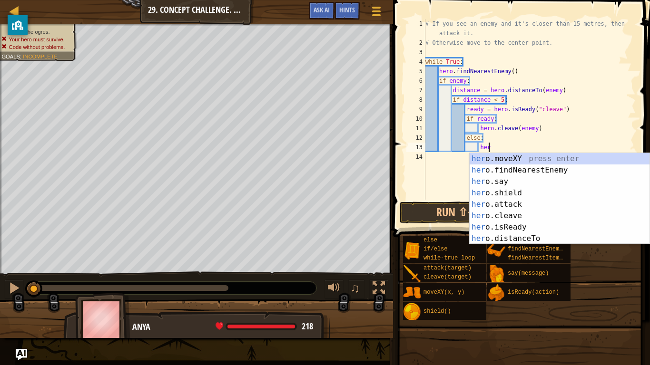
type textarea "h"
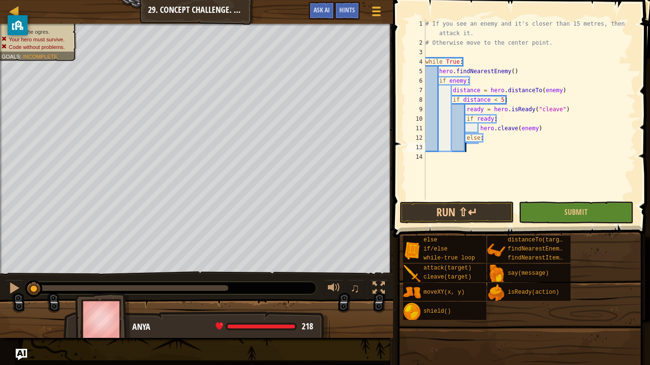
scroll to position [4, 0]
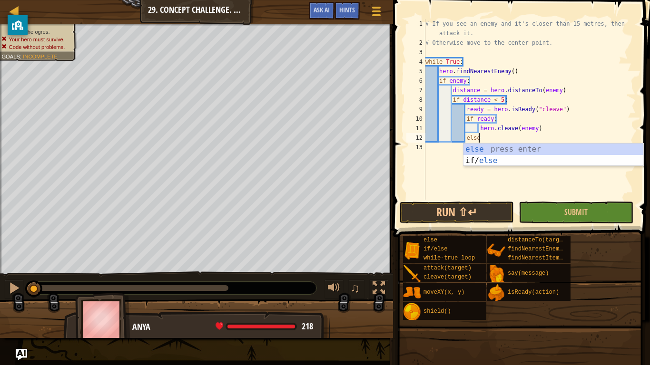
type textarea "e"
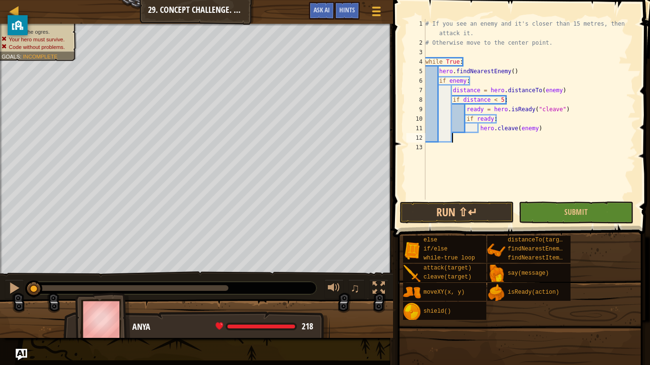
type textarea "l"
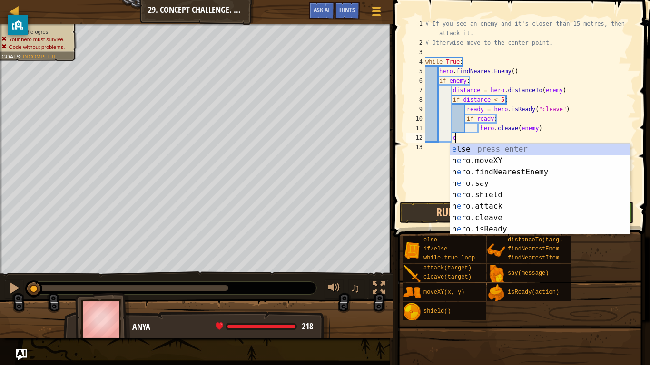
type textarea "el"
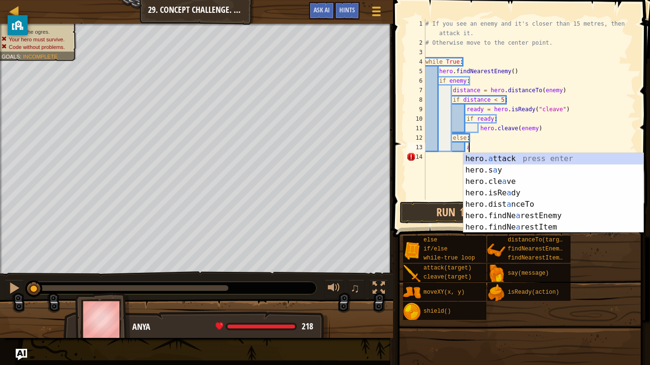
scroll to position [4, 6]
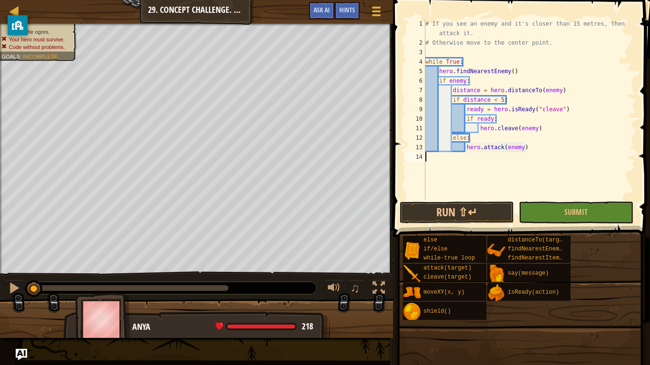
click at [541, 150] on div "# If you see an enemy and it's closer than 15 metres, then attack it. # Otherwi…" at bounding box center [530, 123] width 212 height 209
click at [541, 150] on div "# If you see an enemy and it's closer than 15 metres, then attack it. # Otherwi…" at bounding box center [530, 109] width 212 height 181
type textarea "hero.attack(enemy)"
type textarea "e"
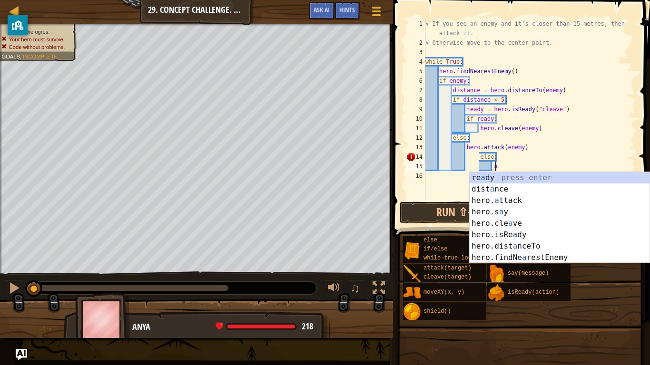
scroll to position [4, 10]
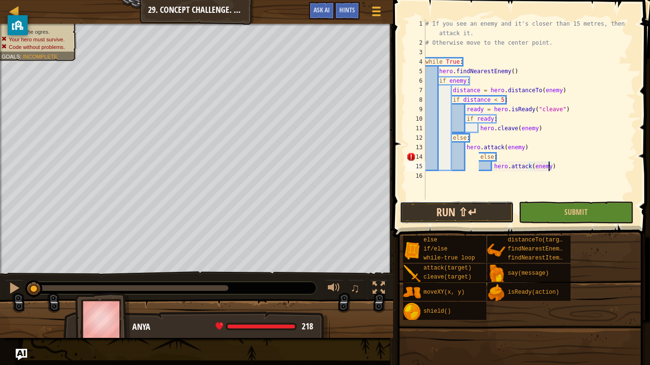
click at [461, 209] on button "Run ⇧↵" at bounding box center [457, 213] width 114 height 22
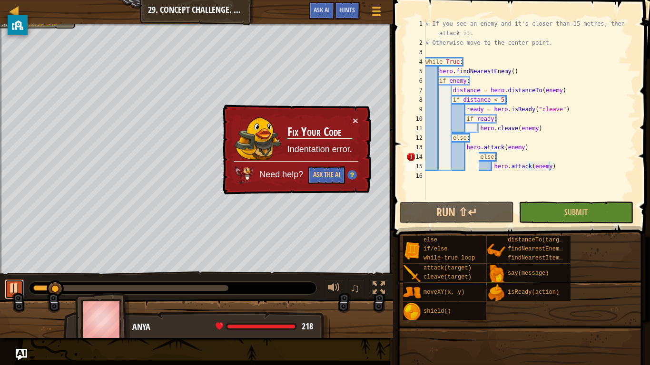
click at [11, 285] on div at bounding box center [14, 288] width 12 height 12
click at [478, 158] on div "# If you see an enemy and it's closer than 15 metres, then attack it. # Otherwi…" at bounding box center [530, 123] width 212 height 209
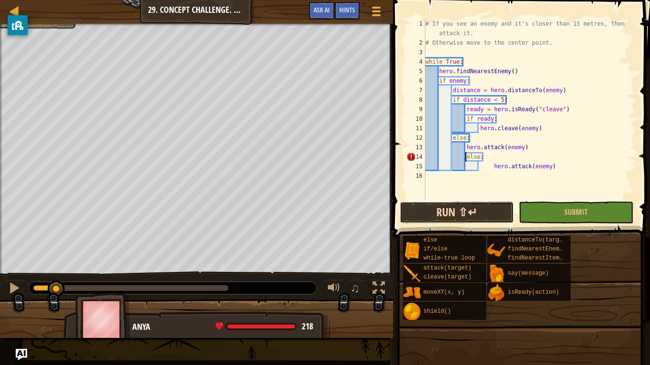
click at [465, 210] on button "Run ⇧↵" at bounding box center [457, 213] width 114 height 22
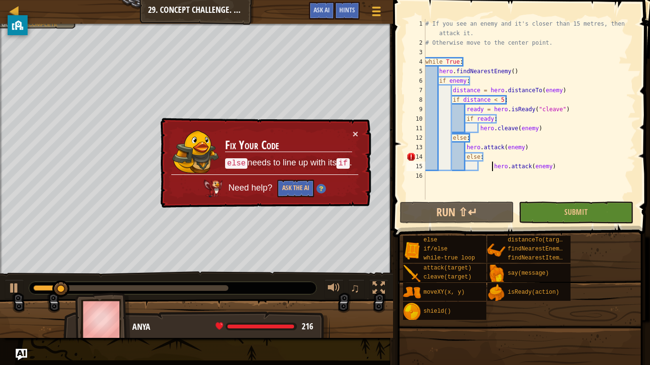
click at [492, 167] on div "# If you see an enemy and it's closer than 15 metres, then attack it. # Otherwi…" at bounding box center [530, 123] width 212 height 209
type textarea "hero.attack(enemy)"
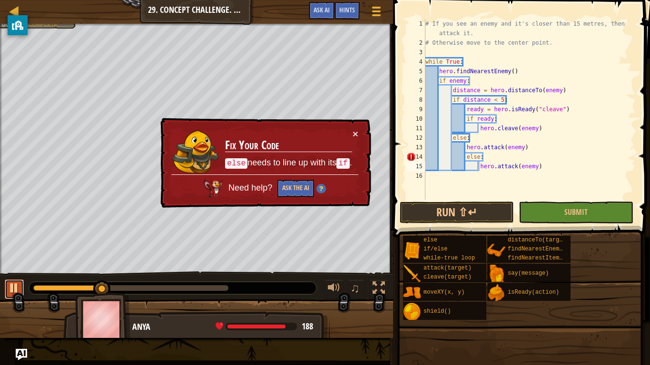
click at [10, 295] on div at bounding box center [14, 288] width 12 height 12
click at [291, 186] on button "Ask the AI" at bounding box center [295, 189] width 37 height 18
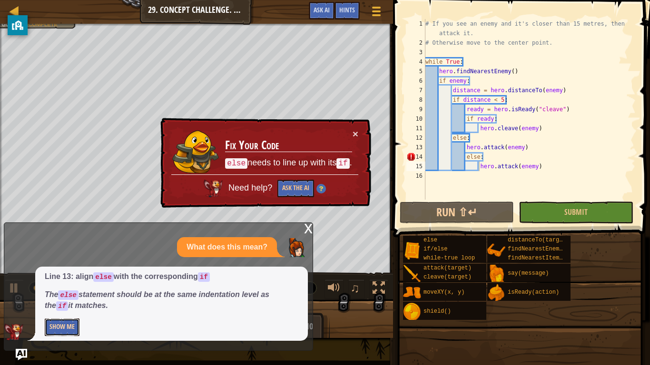
click at [67, 325] on button "Show Me" at bounding box center [62, 328] width 35 height 18
